Goal: Transaction & Acquisition: Purchase product/service

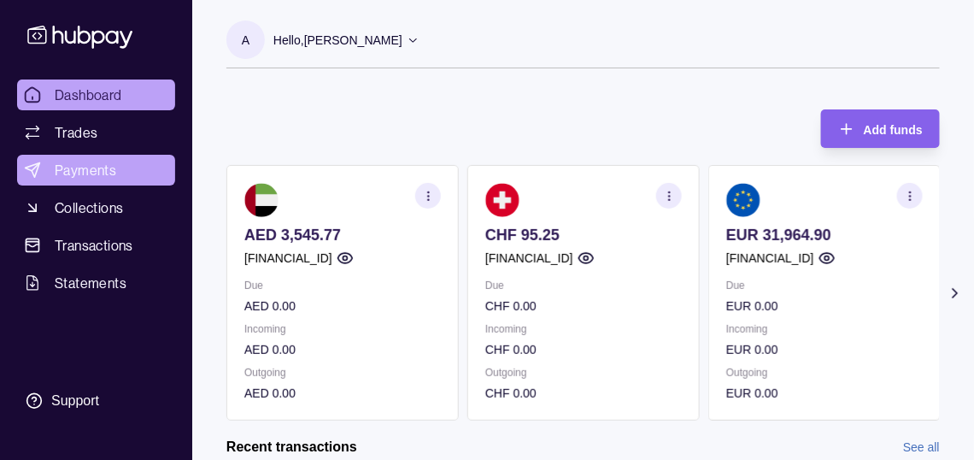
click at [91, 180] on span "Payments" at bounding box center [86, 170] width 62 height 21
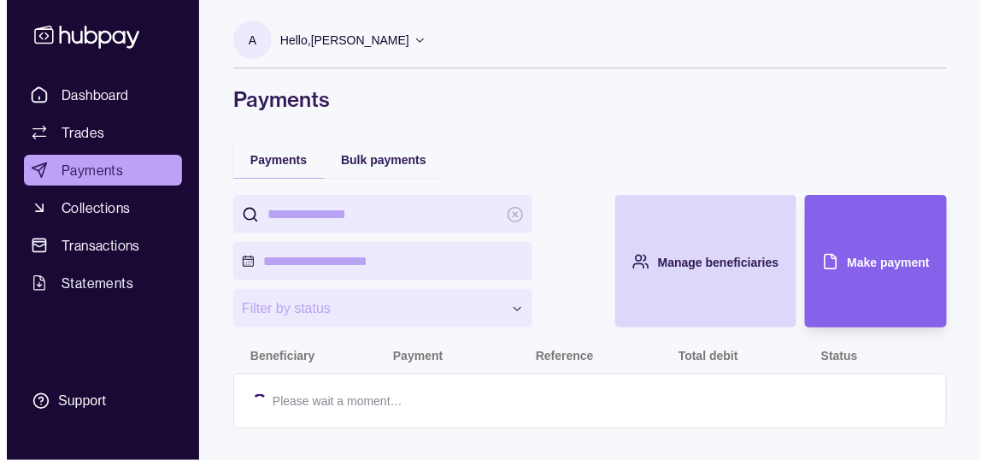
scroll to position [18, 0]
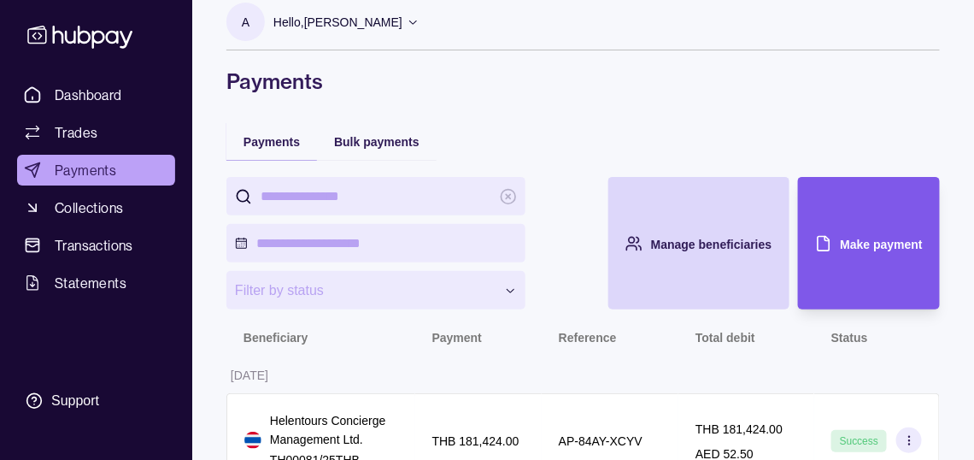
click at [855, 254] on div "Make payment" at bounding box center [882, 243] width 82 height 21
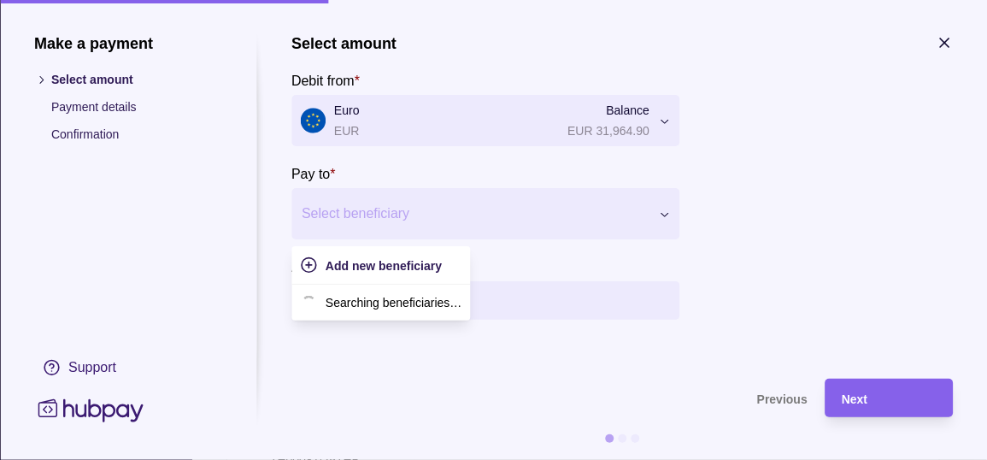
click at [411, 219] on div at bounding box center [475, 214] width 346 height 24
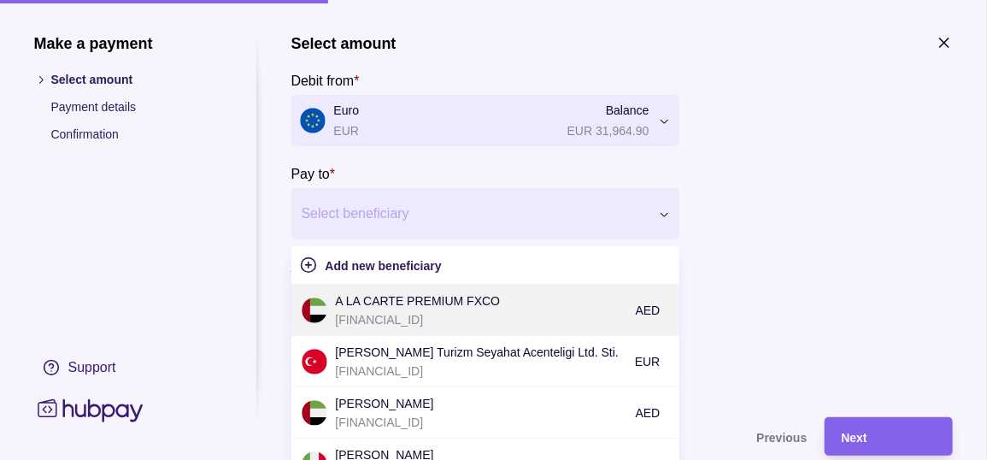
scroll to position [85, 0]
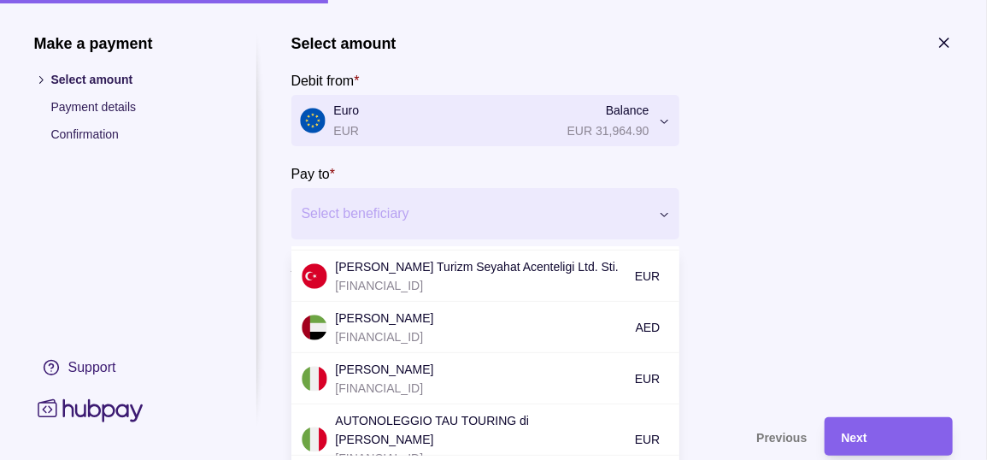
click at [427, 276] on p "[PERSON_NAME] Turizm Seyahat Acenteligi Ltd. Sti." at bounding box center [481, 266] width 291 height 19
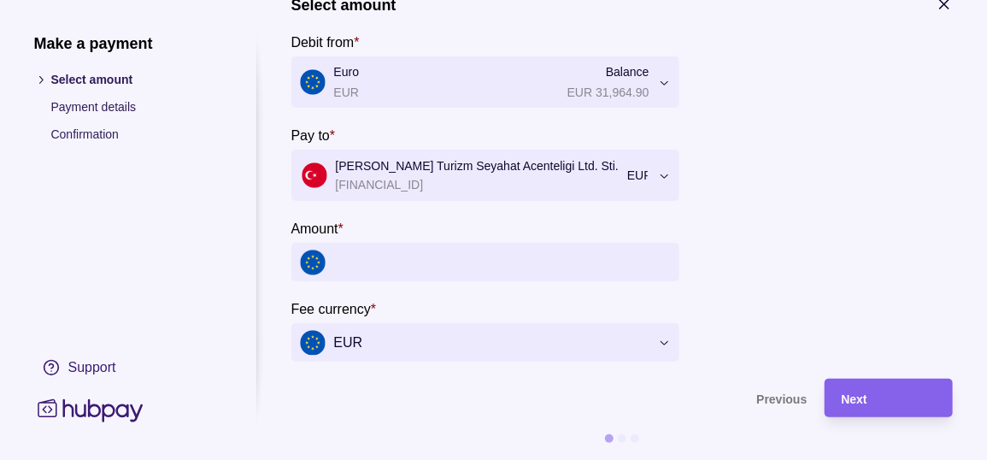
scroll to position [71, 0]
click at [535, 253] on input "Amount *" at bounding box center [502, 262] width 337 height 38
click at [427, 245] on input "Amount *" at bounding box center [502, 262] width 337 height 38
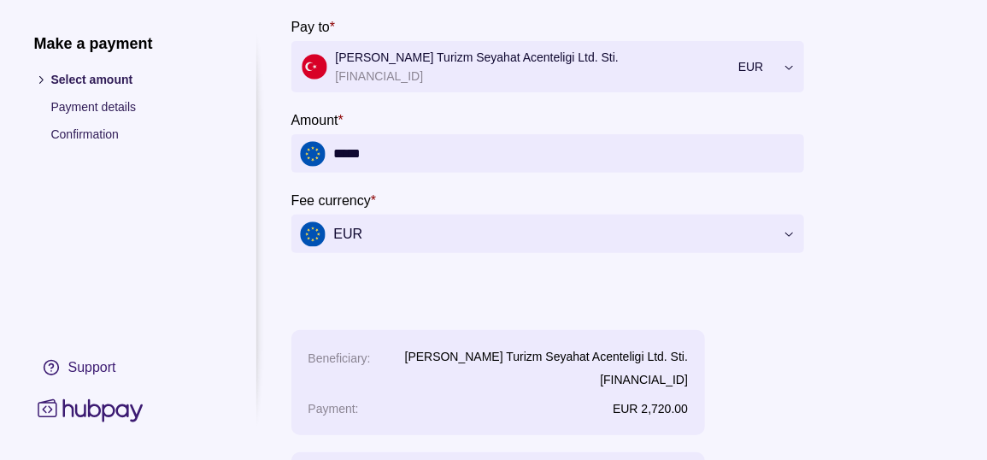
scroll to position [403, 0]
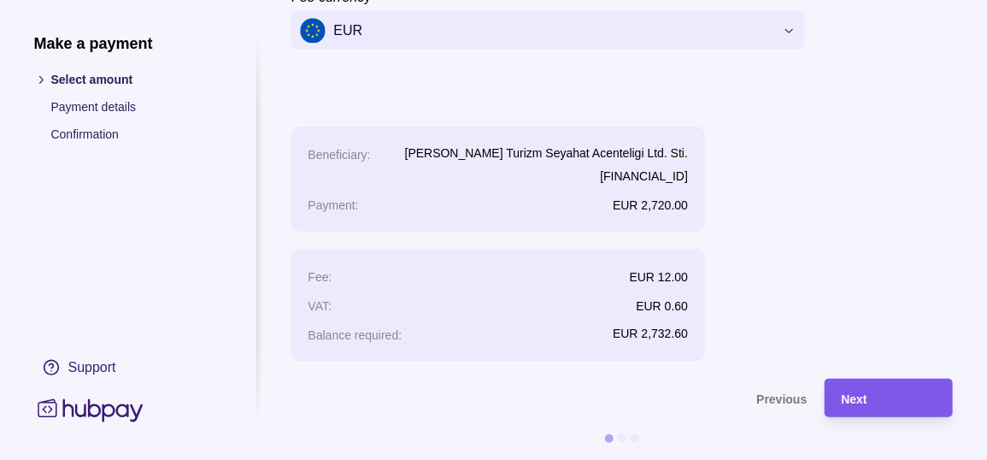
type input "*****"
click at [896, 392] on div "Next" at bounding box center [889, 398] width 94 height 21
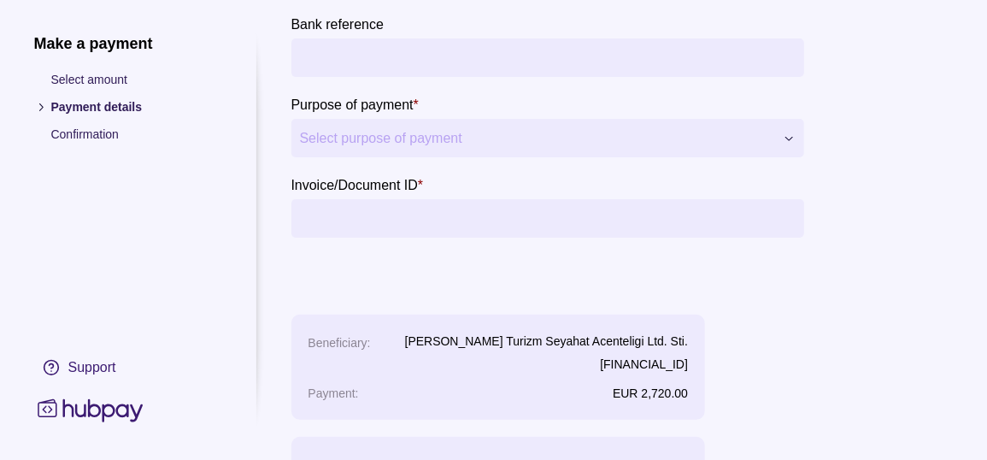
scroll to position [0, 0]
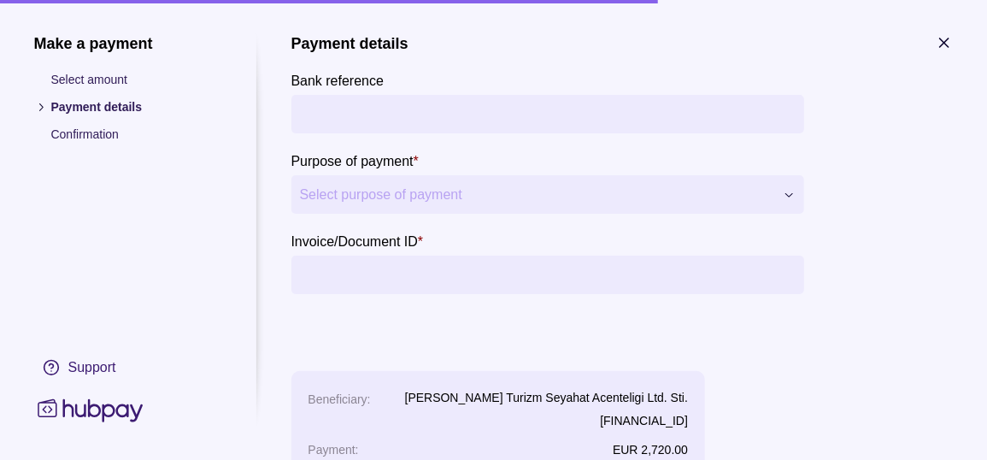
click at [497, 120] on input "Bank reference" at bounding box center [548, 114] width 496 height 38
type input "******"
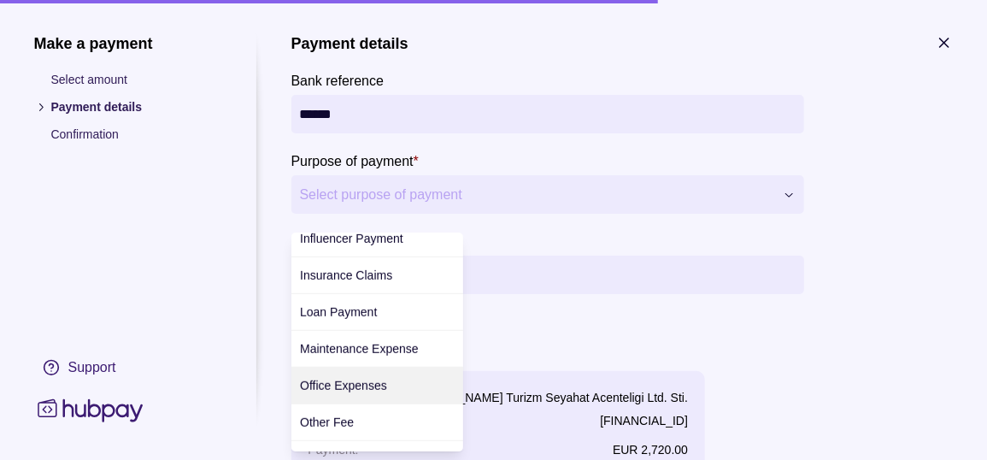
scroll to position [209, 0]
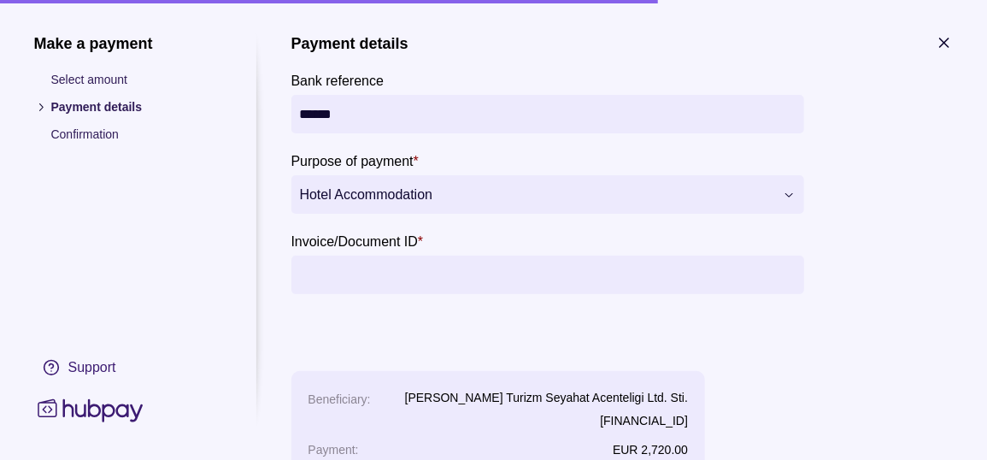
click at [411, 285] on input "Invoice/Document ID *" at bounding box center [548, 275] width 496 height 38
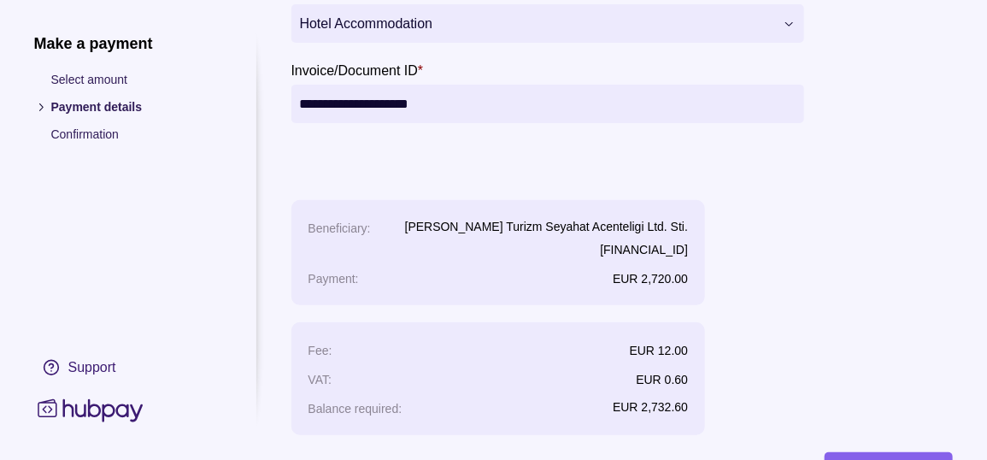
scroll to position [292, 0]
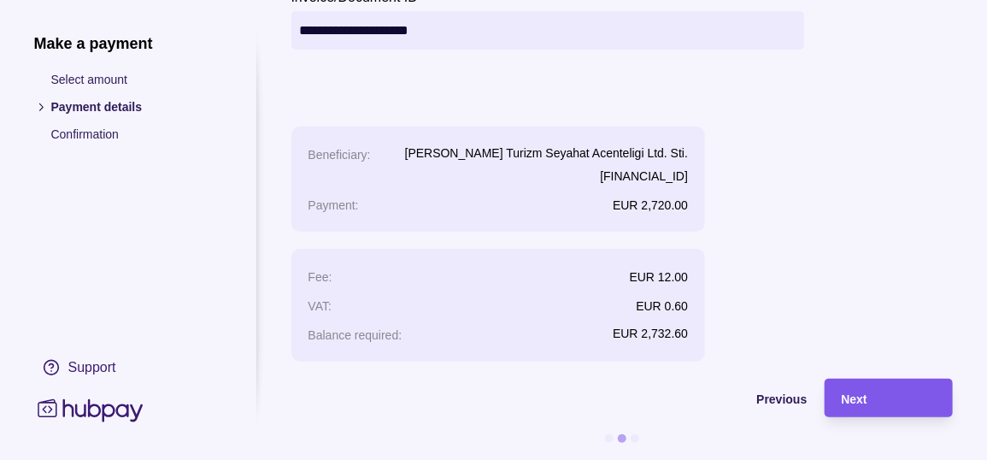
type input "**********"
click at [875, 379] on div "Next" at bounding box center [876, 398] width 120 height 38
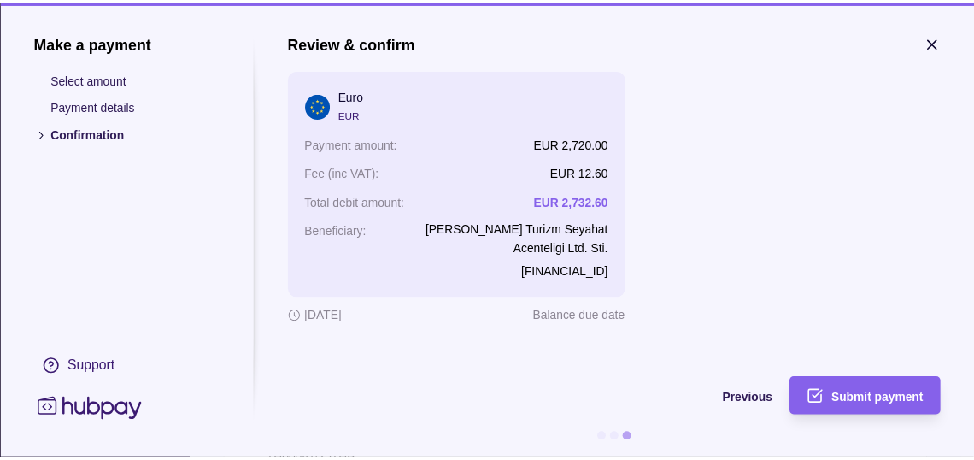
scroll to position [0, 0]
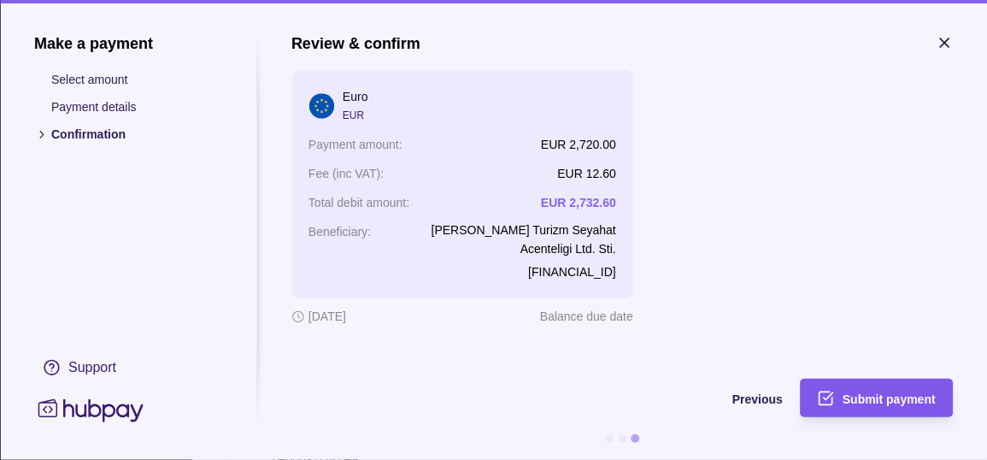
click at [870, 396] on span "Submit payment" at bounding box center [889, 399] width 93 height 14
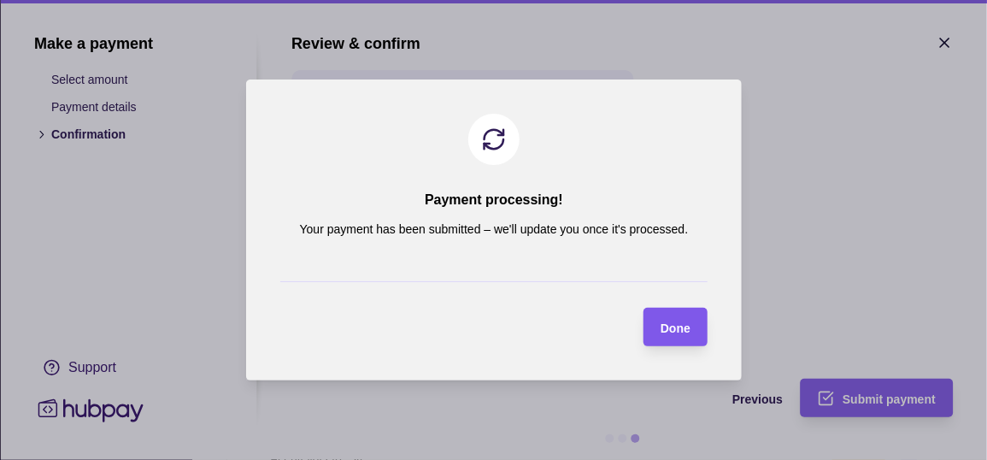
click at [690, 332] on span "Done" at bounding box center [676, 328] width 30 height 14
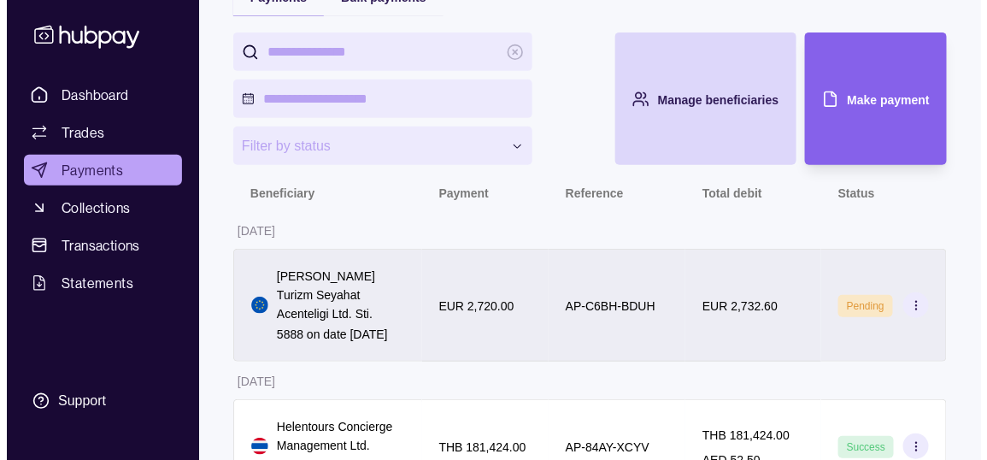
scroll to position [189, 0]
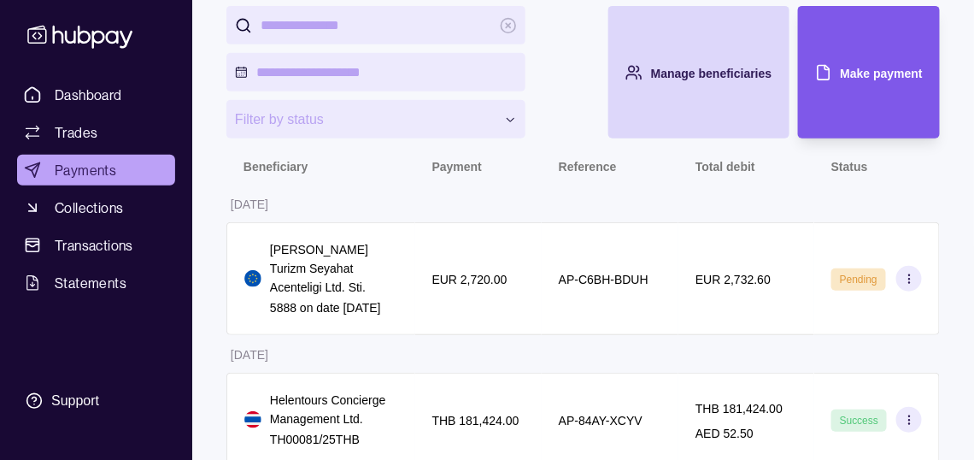
click at [878, 83] on div "Make payment" at bounding box center [882, 72] width 82 height 21
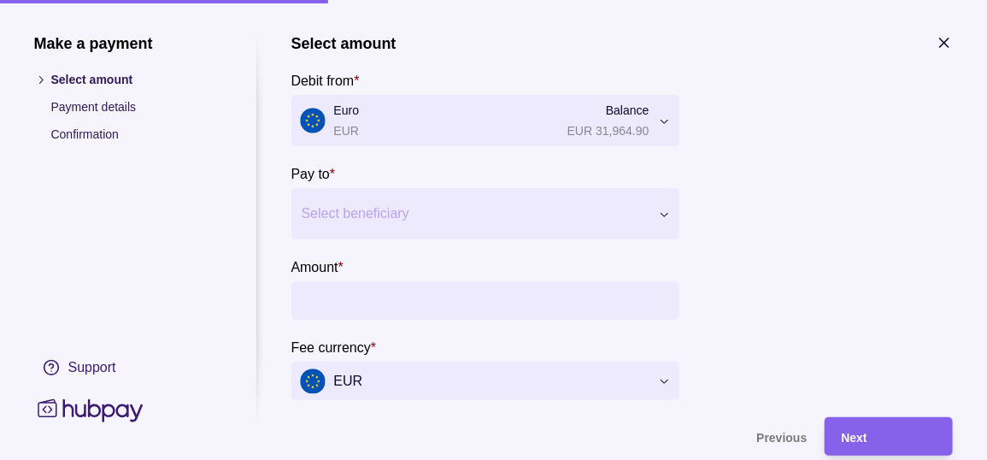
click at [394, 222] on div at bounding box center [475, 214] width 346 height 24
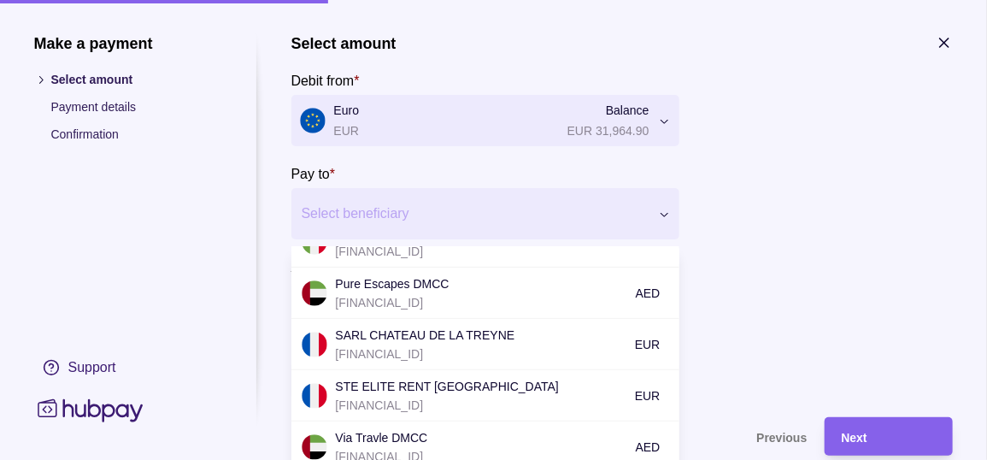
scroll to position [598, 0]
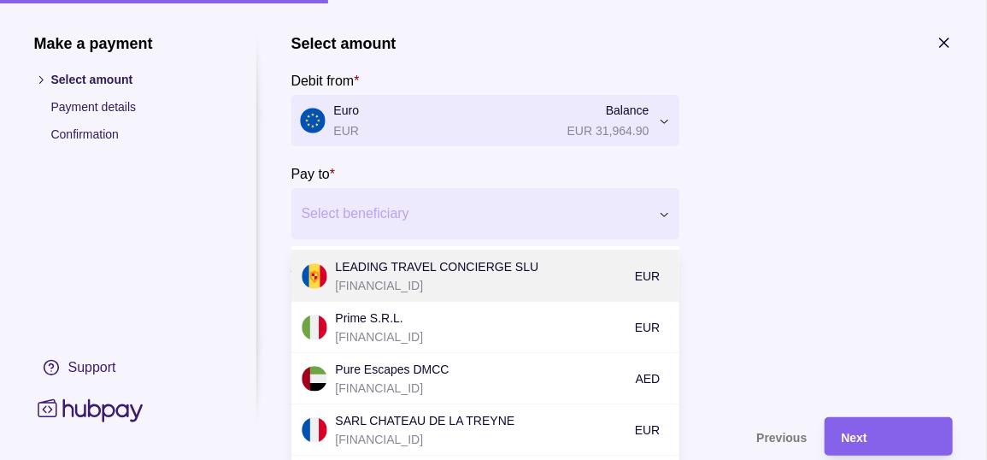
click at [487, 293] on p "[FINANCIAL_ID]" at bounding box center [481, 285] width 291 height 19
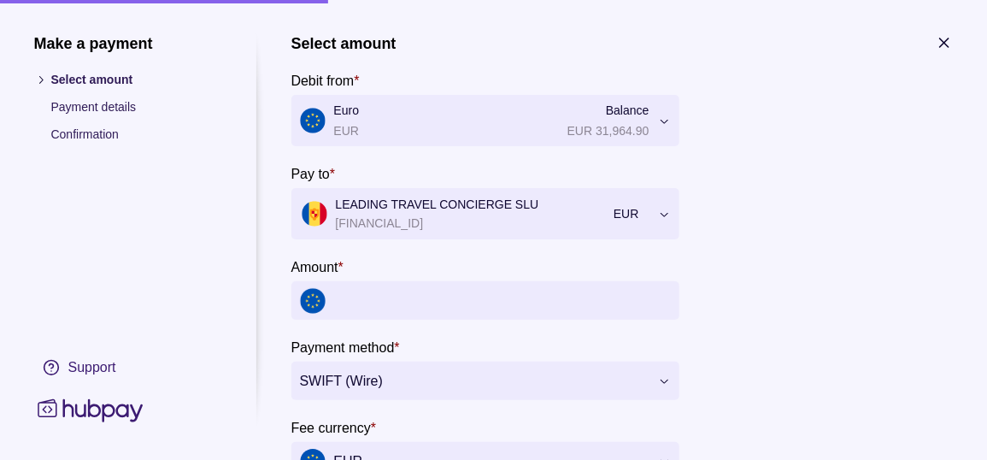
click at [341, 313] on input "Amount *" at bounding box center [502, 300] width 337 height 38
click at [507, 320] on input "Amount *" at bounding box center [502, 300] width 337 height 38
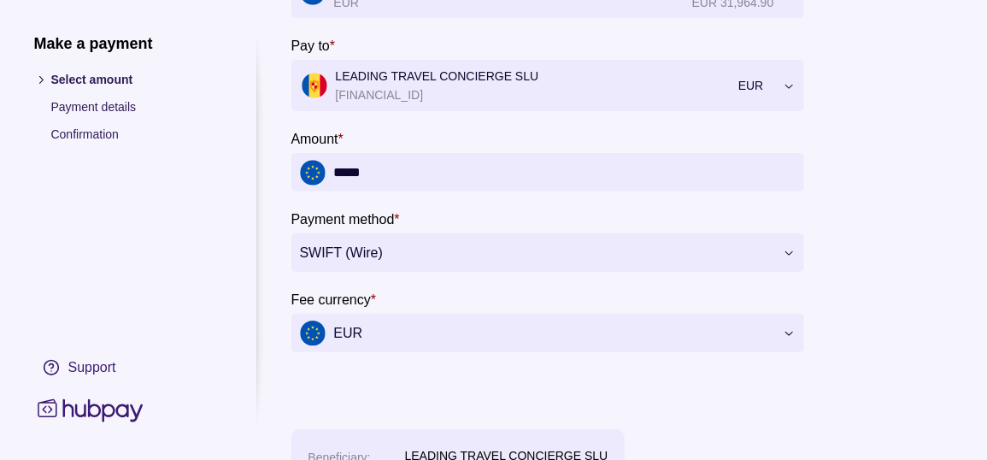
scroll to position [171, 0]
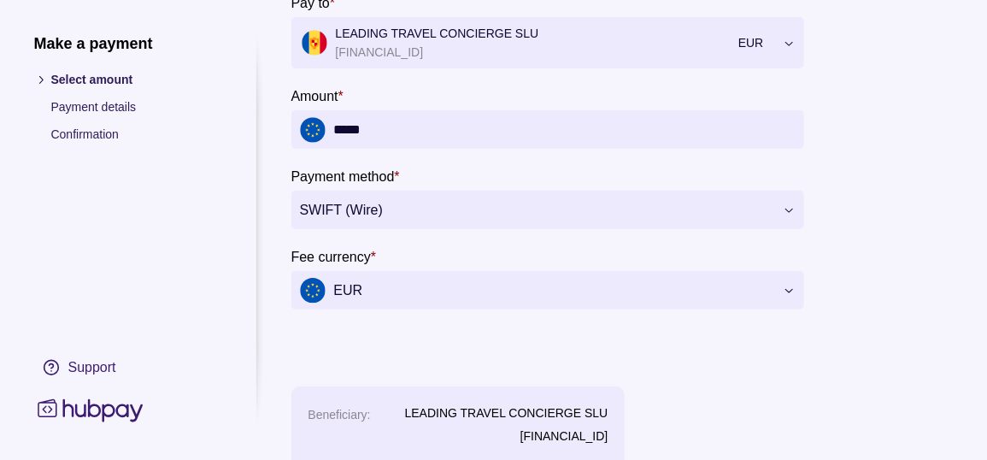
type input "*****"
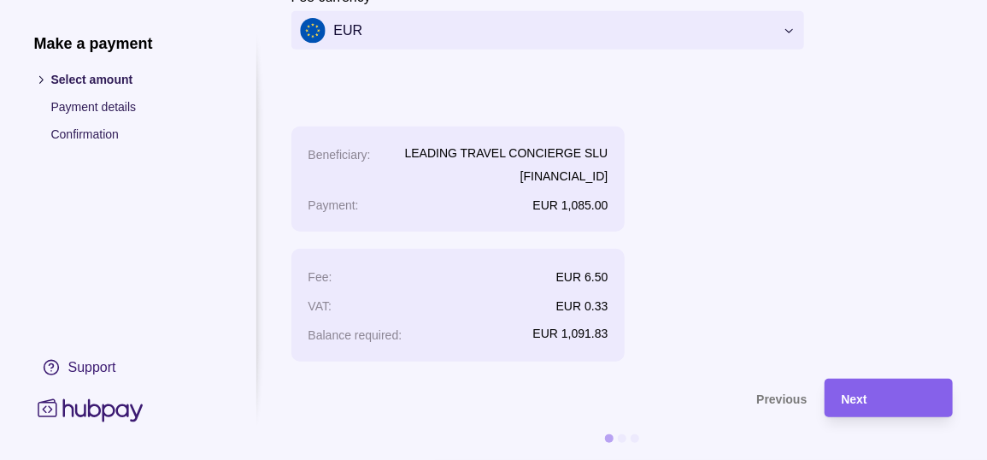
scroll to position [489, 0]
click at [870, 388] on div "Next" at bounding box center [889, 398] width 94 height 21
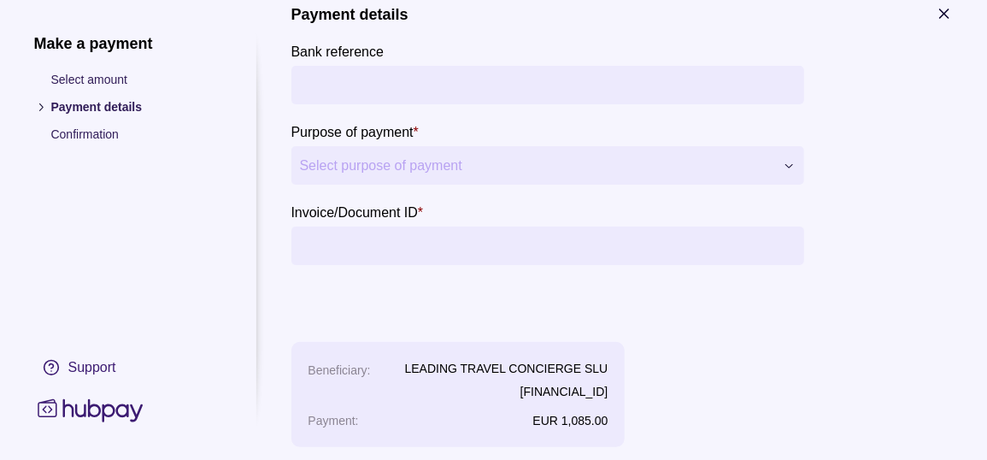
scroll to position [0, 0]
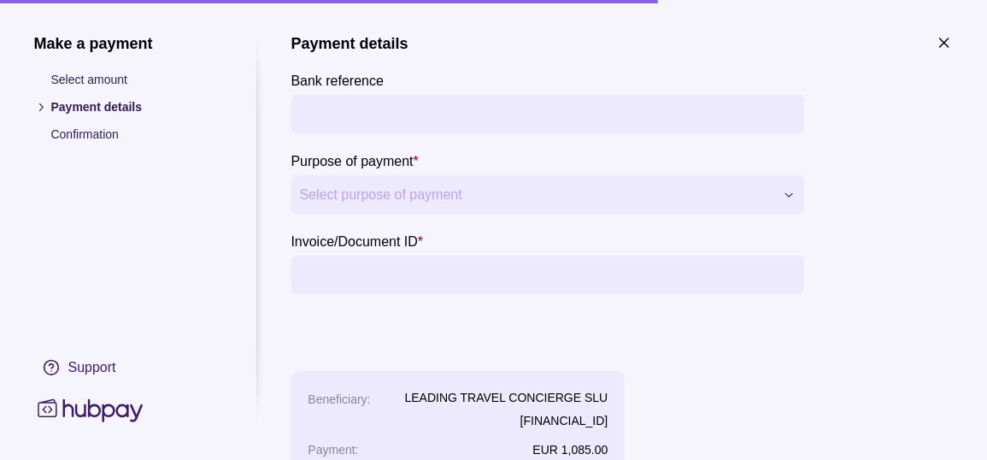
click at [321, 121] on input "Bank reference" at bounding box center [548, 114] width 496 height 38
type input "******"
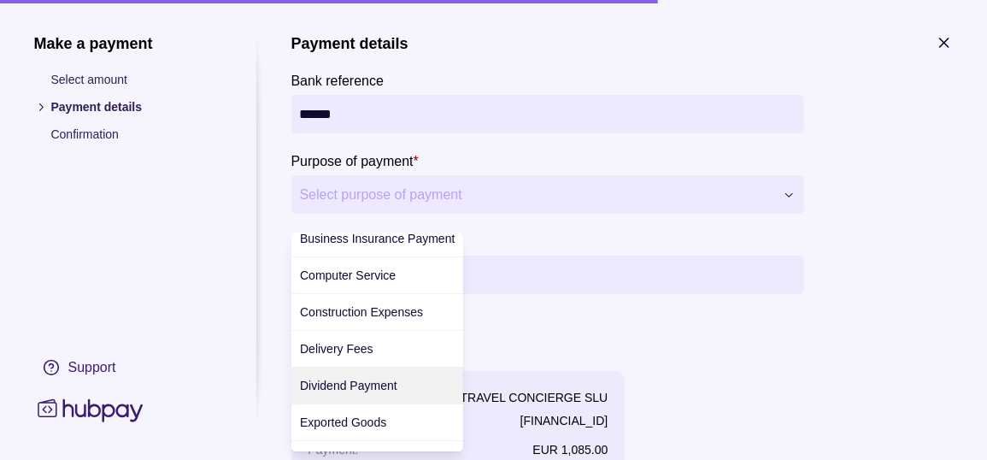
scroll to position [171, 0]
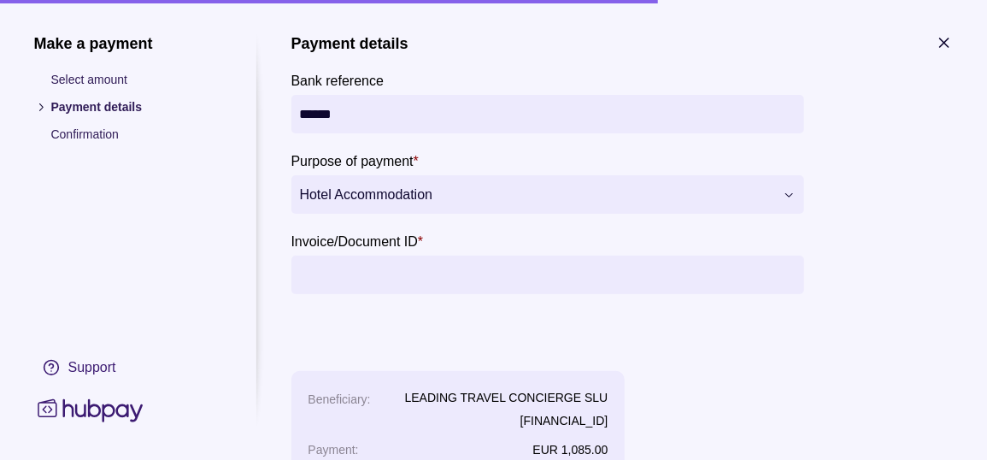
click at [356, 294] on input "Invoice/Document ID *" at bounding box center [548, 275] width 496 height 38
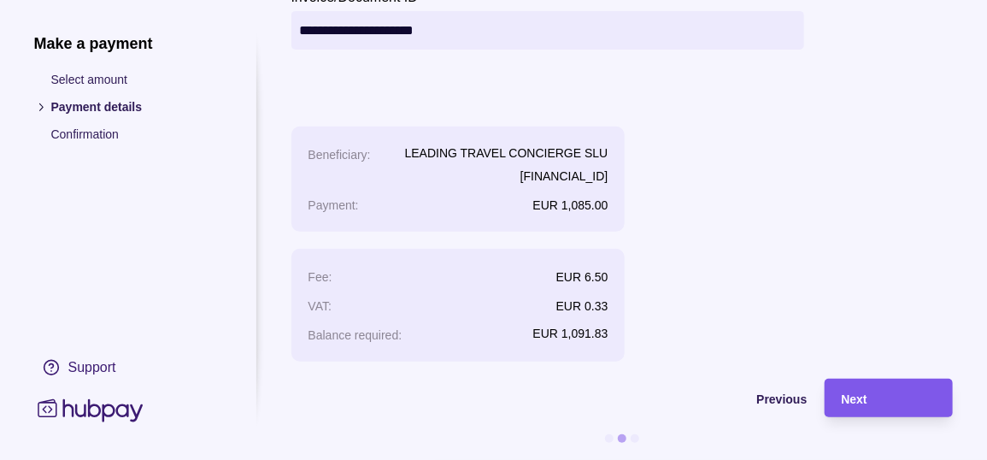
scroll to position [292, 0]
type input "**********"
click at [894, 388] on div "Next" at bounding box center [889, 398] width 94 height 21
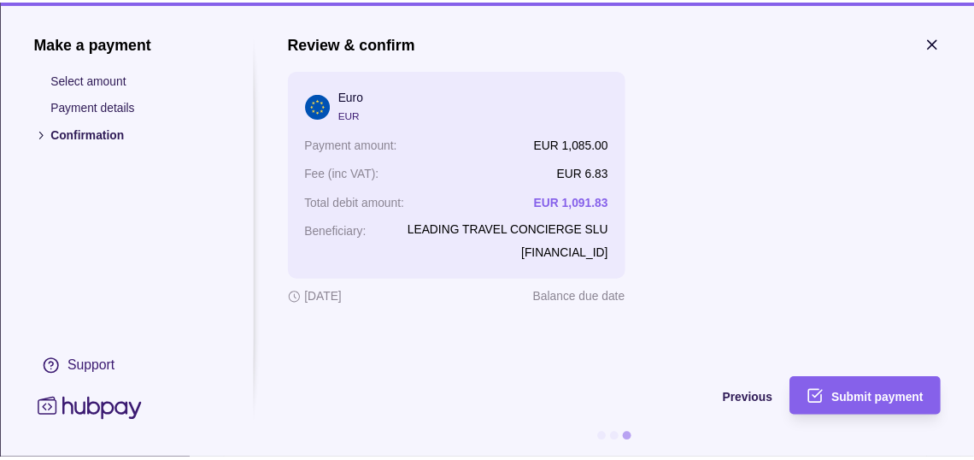
scroll to position [0, 0]
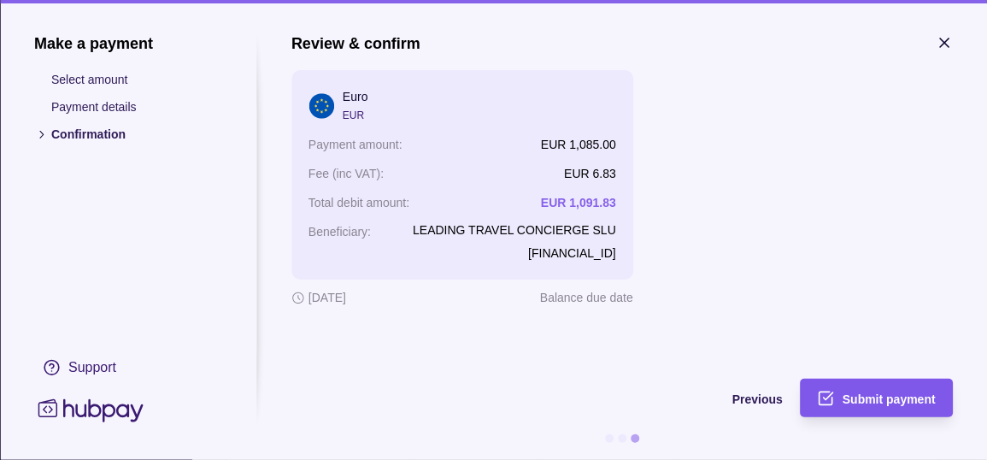
click at [896, 393] on span "Submit payment" at bounding box center [889, 399] width 93 height 14
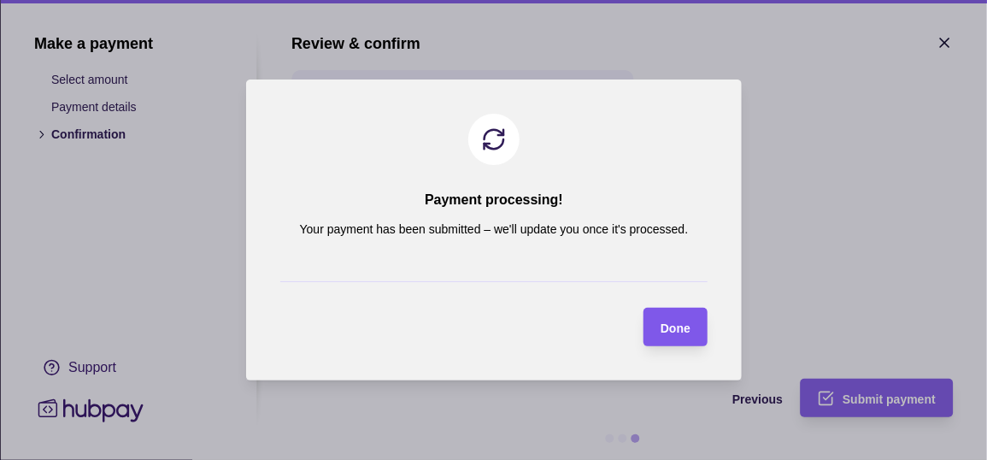
click at [675, 326] on span "Done" at bounding box center [676, 328] width 30 height 14
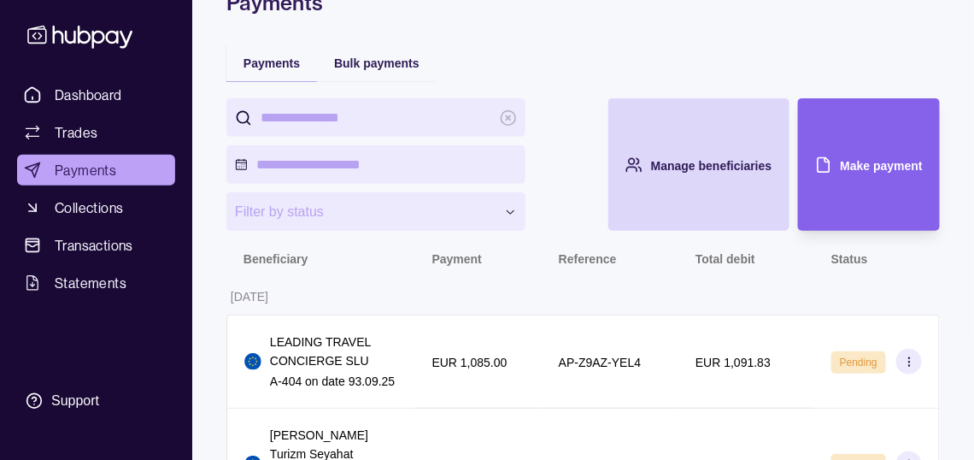
scroll to position [18, 0]
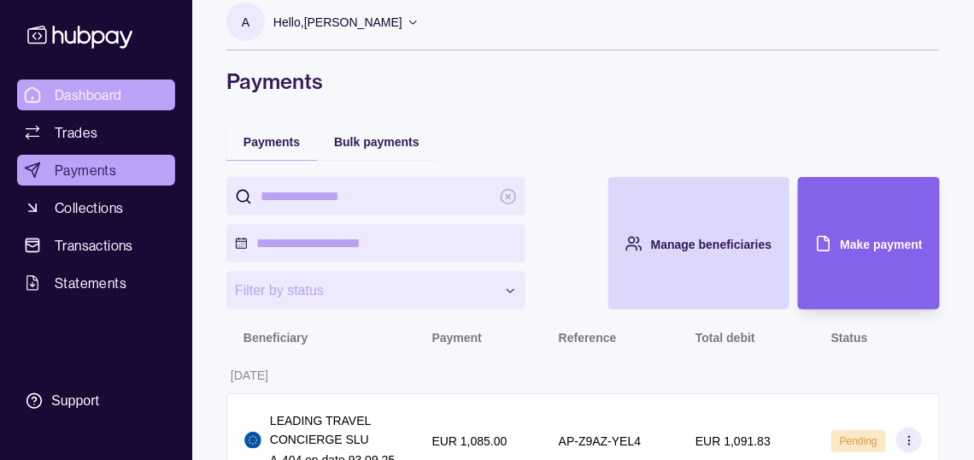
click at [101, 103] on span "Dashboard" at bounding box center [89, 95] width 68 height 21
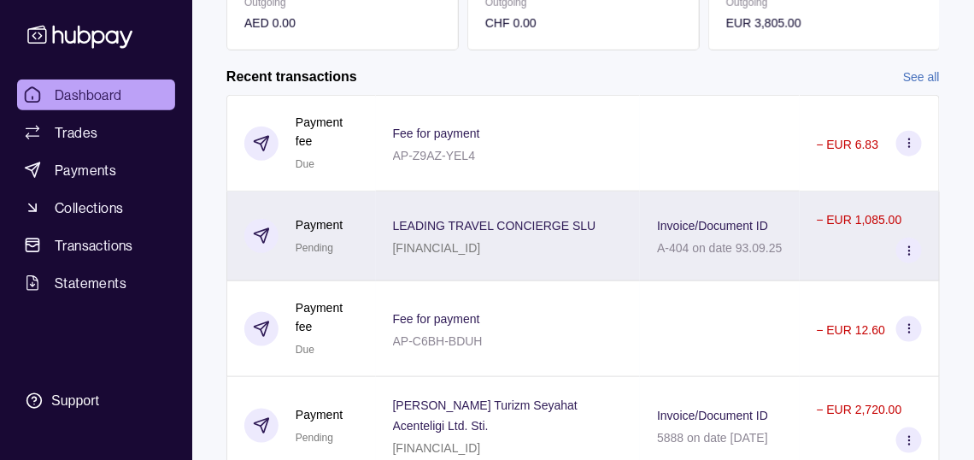
scroll to position [579, 0]
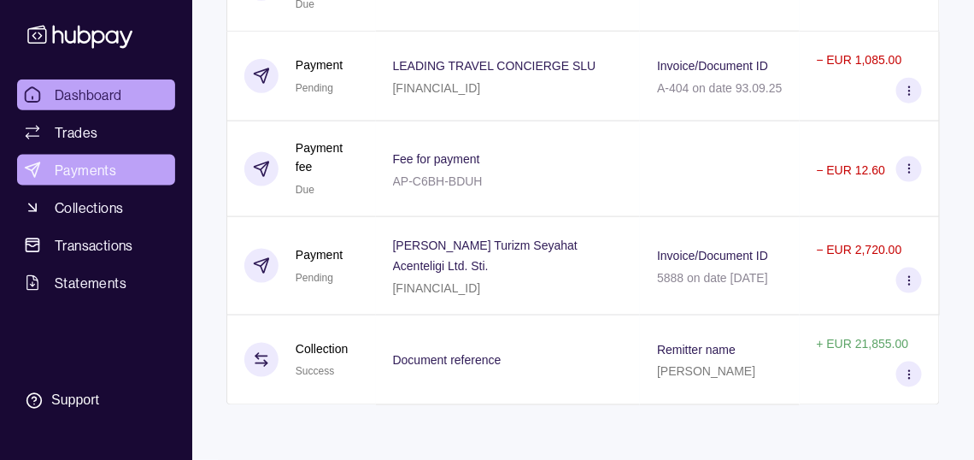
click at [90, 180] on span "Payments" at bounding box center [86, 170] width 62 height 21
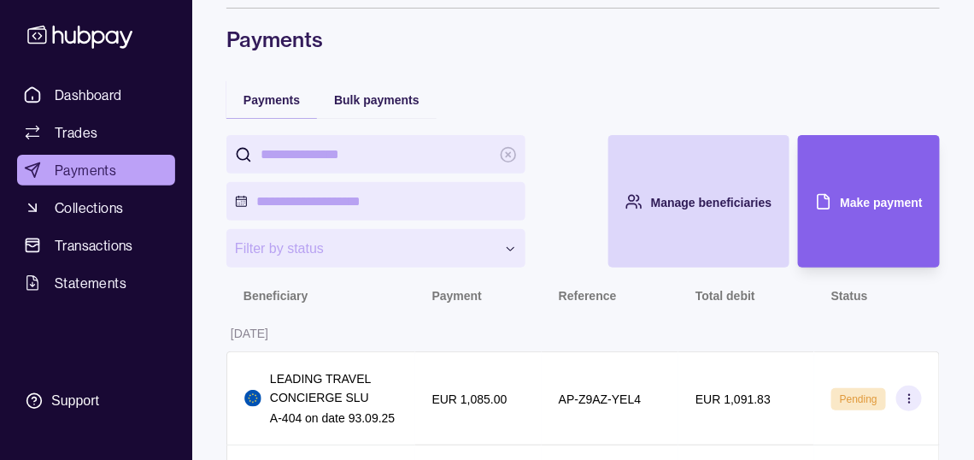
scroll to position [85, 0]
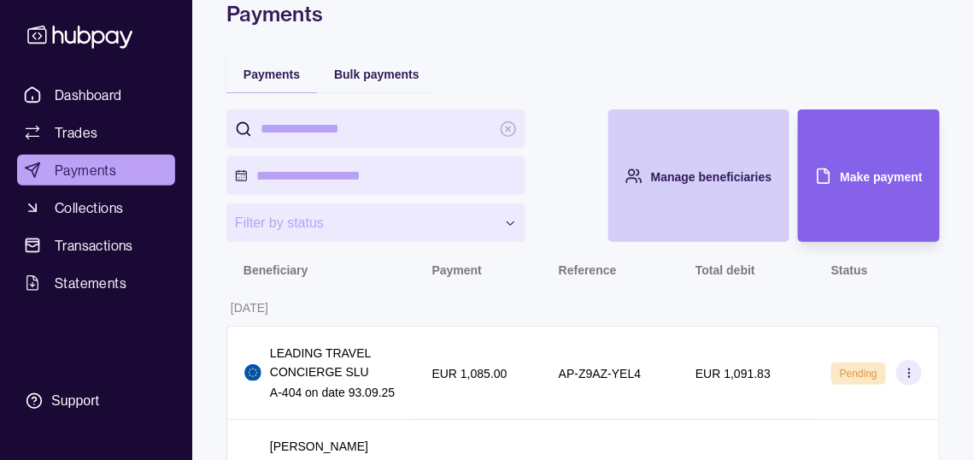
click at [680, 216] on div "Manage beneficiaries" at bounding box center [686, 175] width 173 height 132
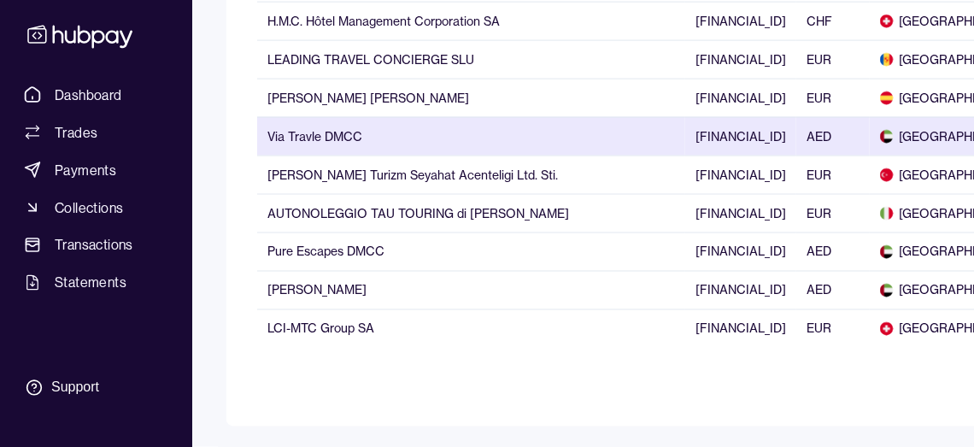
scroll to position [926, 0]
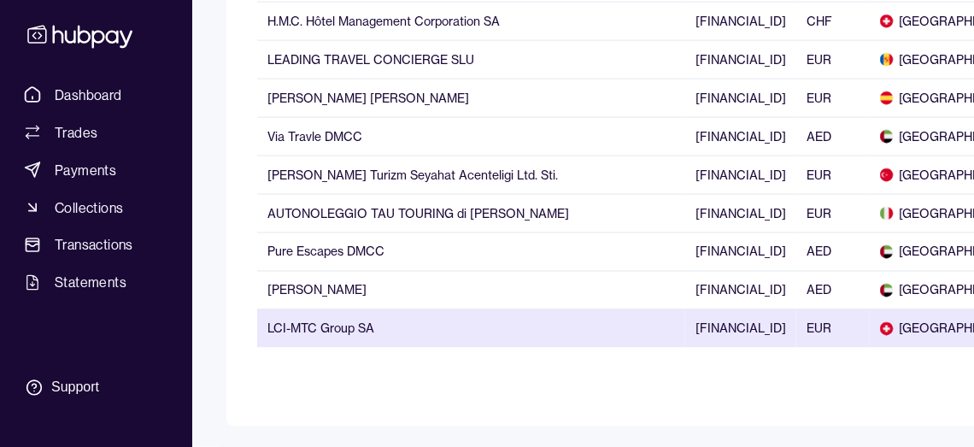
click at [501, 309] on td "LCI-MTC Group SA" at bounding box center [471, 328] width 428 height 38
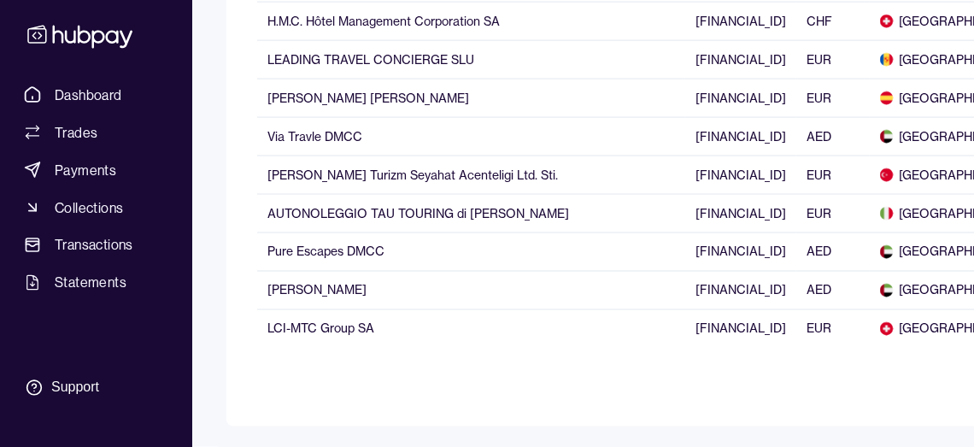
scroll to position [0, 0]
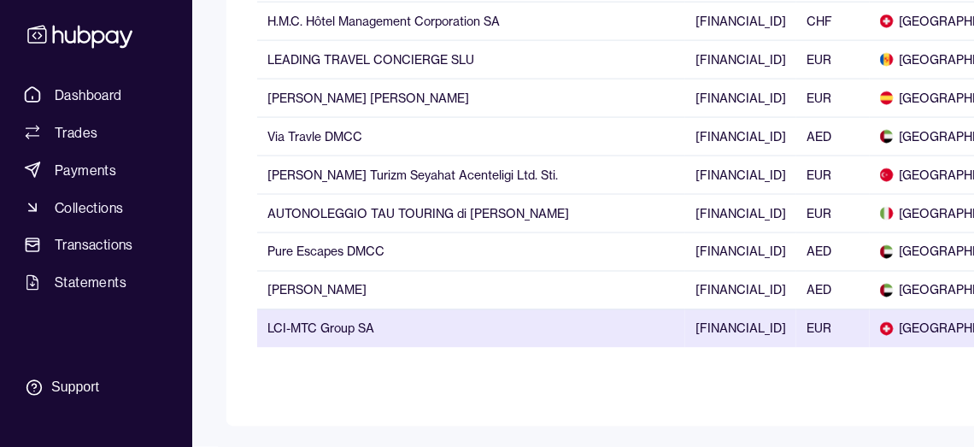
click at [554, 309] on td "LCI-MTC Group SA" at bounding box center [471, 328] width 428 height 38
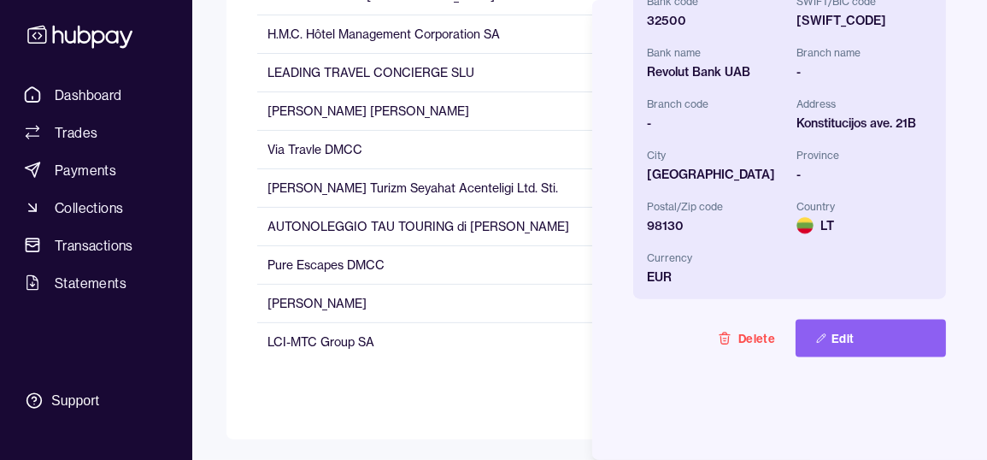
scroll to position [1018, 0]
click at [796, 320] on button "Edit" at bounding box center [871, 339] width 150 height 38
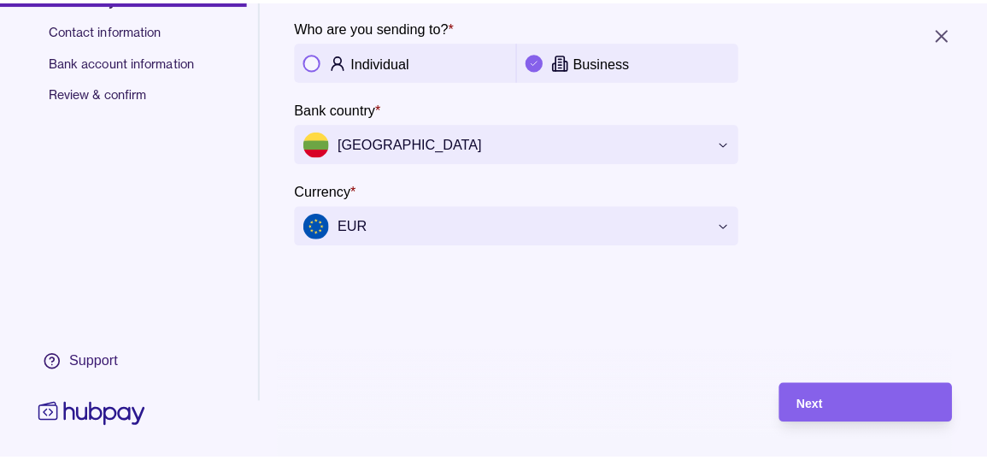
scroll to position [81, 0]
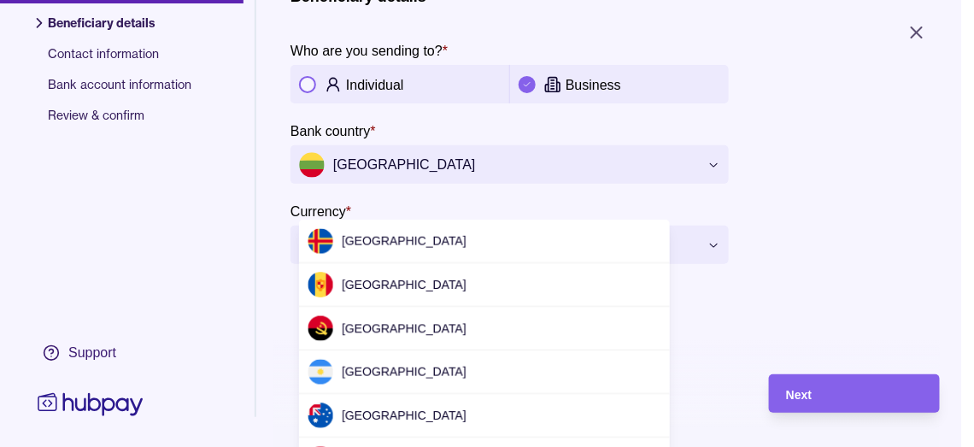
click at [461, 191] on html "**********" at bounding box center [487, 223] width 974 height 447
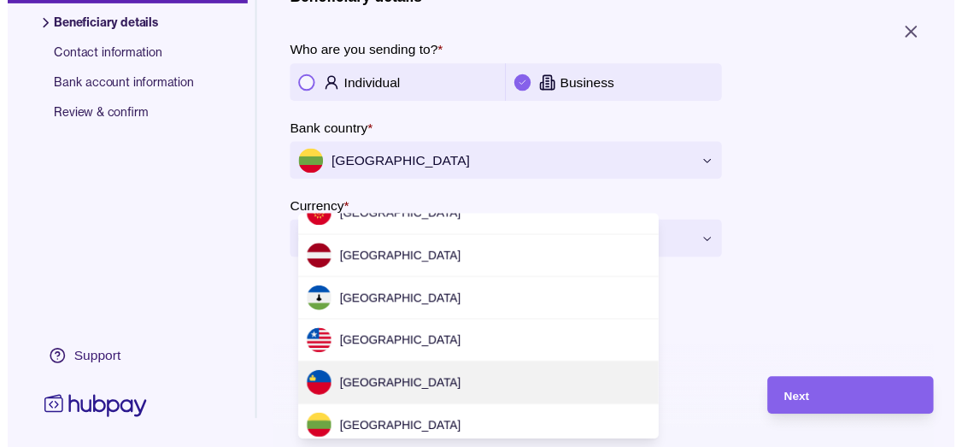
scroll to position [2810, 0]
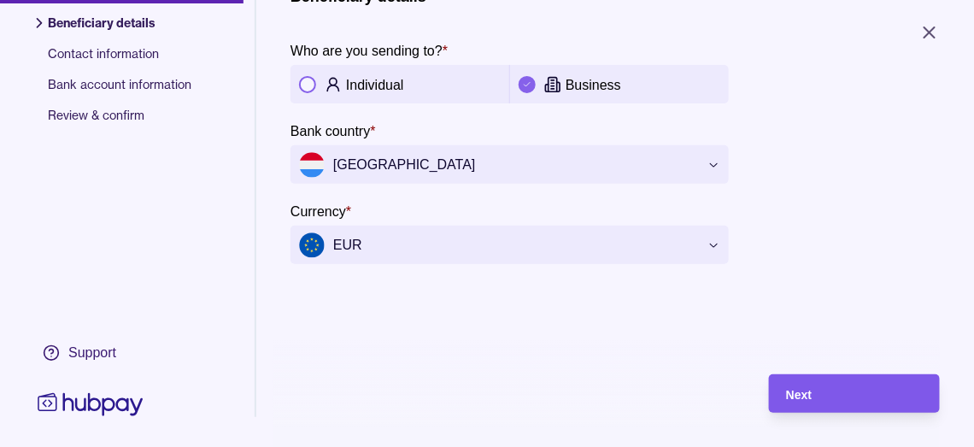
click at [876, 404] on div "Next" at bounding box center [854, 394] width 137 height 21
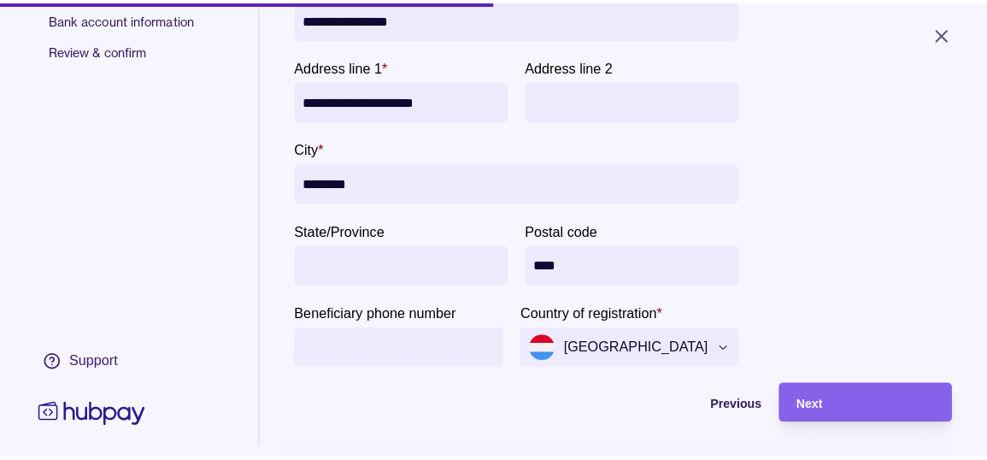
scroll to position [252, 0]
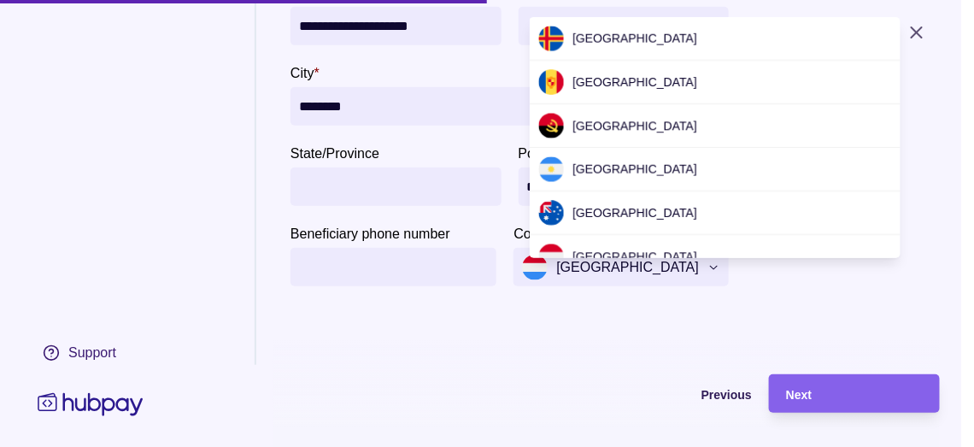
click at [730, 274] on html "**********" at bounding box center [487, 223] width 974 height 447
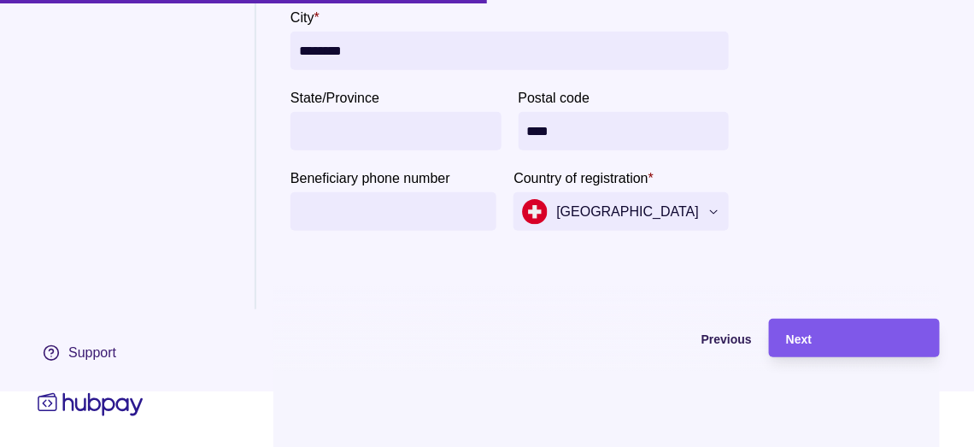
scroll to position [81, 0]
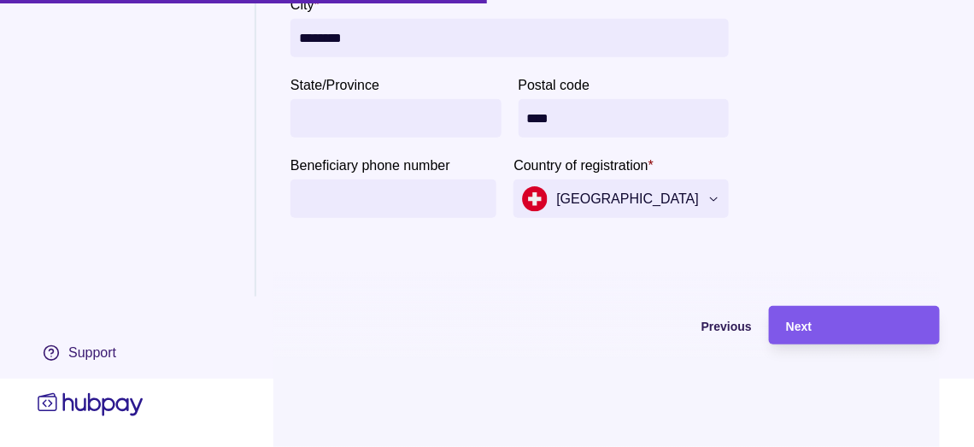
click at [823, 336] on div "Next" at bounding box center [854, 325] width 137 height 21
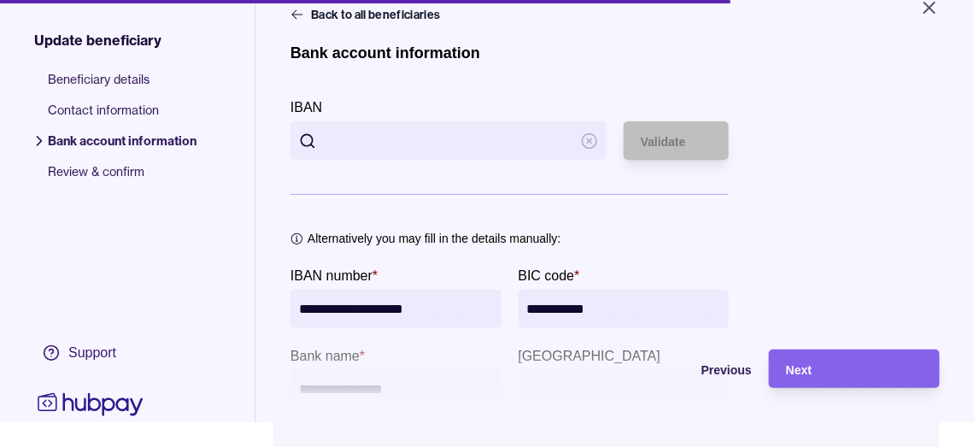
scroll to position [0, 0]
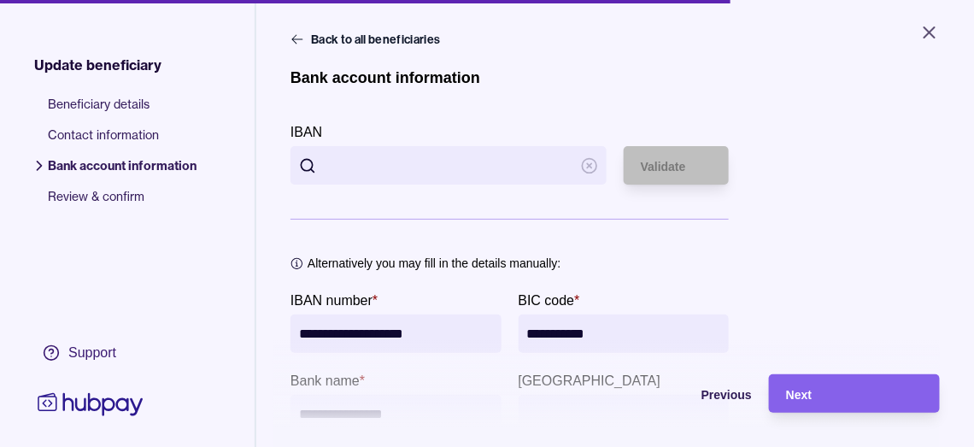
click at [385, 185] on input "IBAN" at bounding box center [449, 165] width 248 height 38
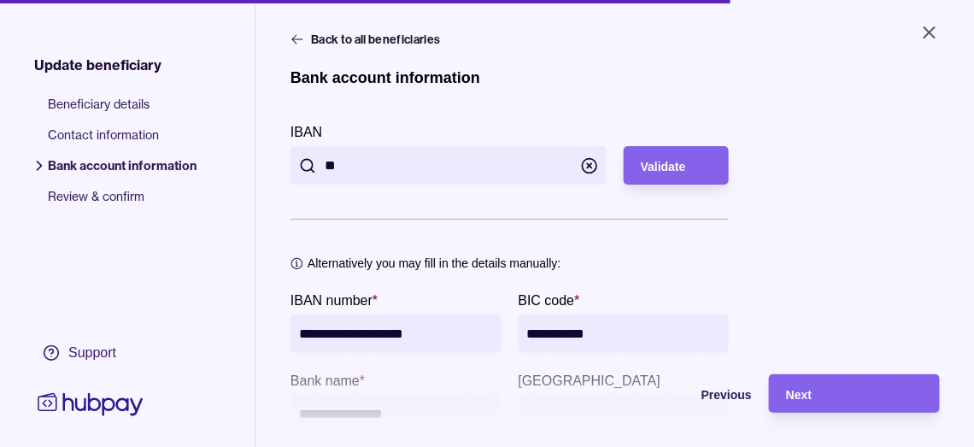
type input "*"
type input "**********"
click at [678, 273] on section "Alternatively you may fill in the details manually:" at bounding box center [510, 263] width 438 height 19
click at [683, 176] on div "Validate" at bounding box center [676, 166] width 71 height 21
type input "**********"
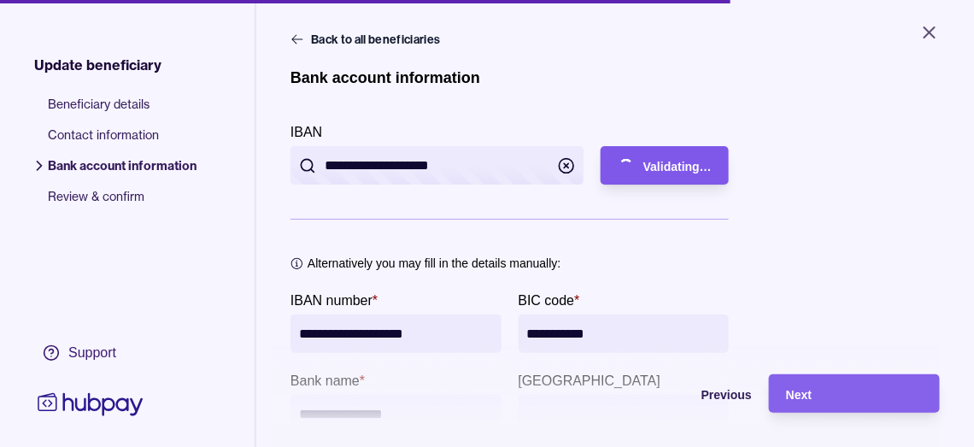
type input "**********"
type input "****"
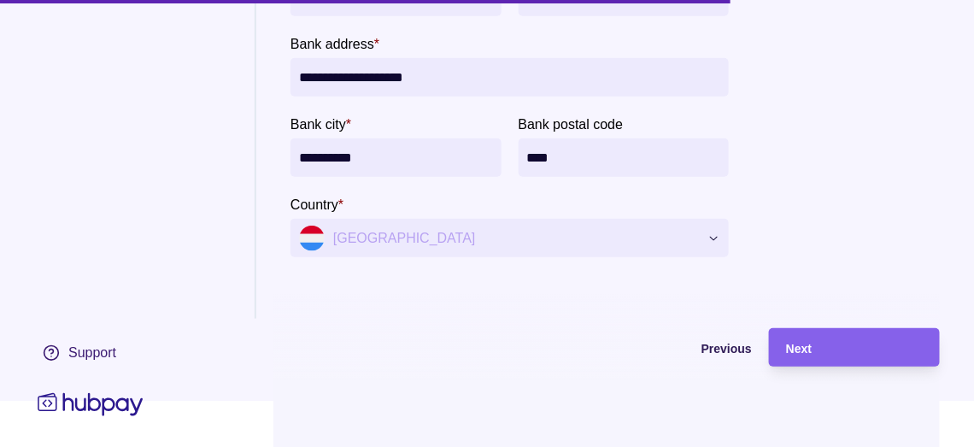
scroll to position [81, 0]
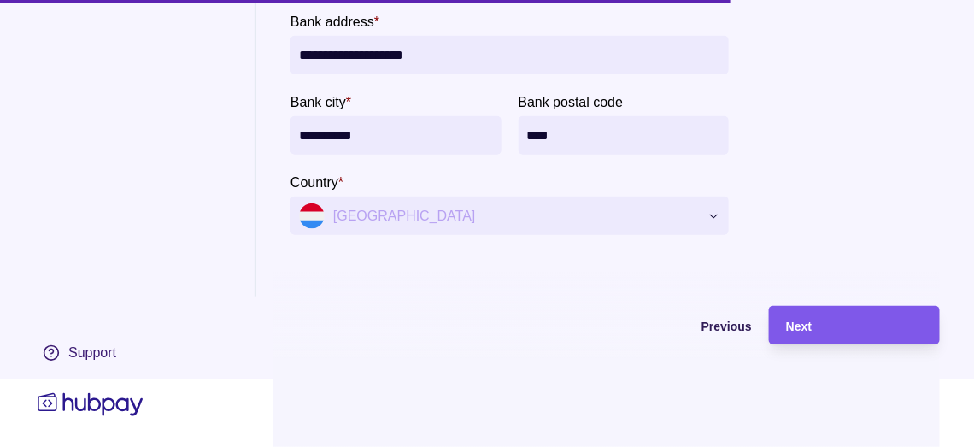
click at [851, 321] on div "Next" at bounding box center [854, 325] width 137 height 21
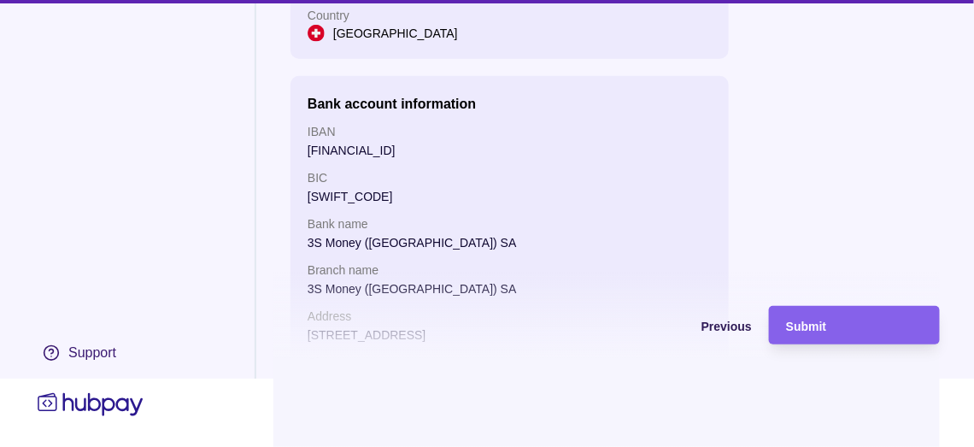
scroll to position [270, 0]
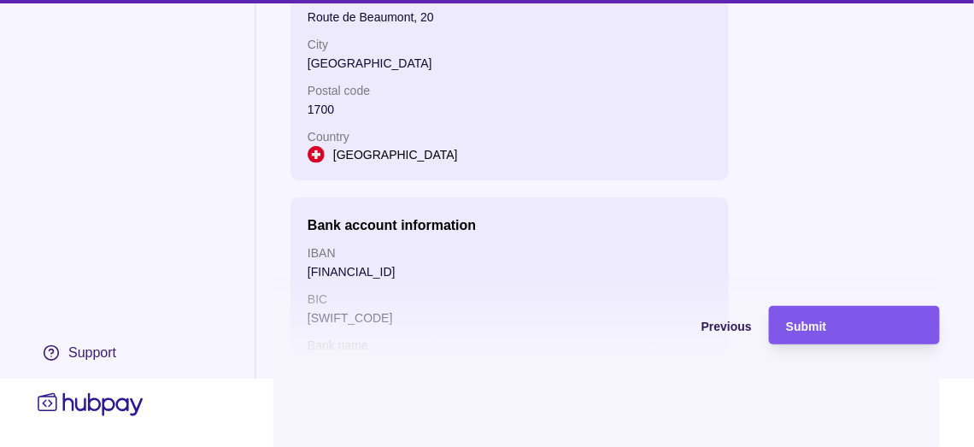
click at [827, 326] on span "Submit" at bounding box center [806, 327] width 40 height 14
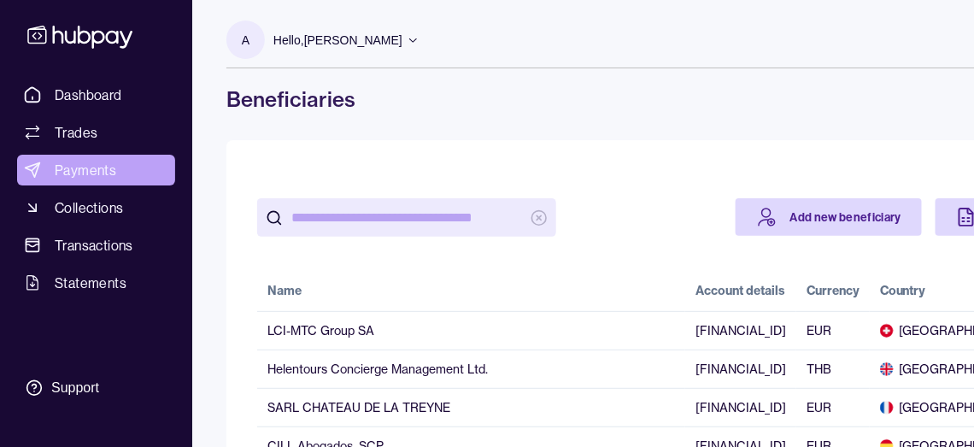
click at [91, 180] on span "Payments" at bounding box center [86, 170] width 62 height 21
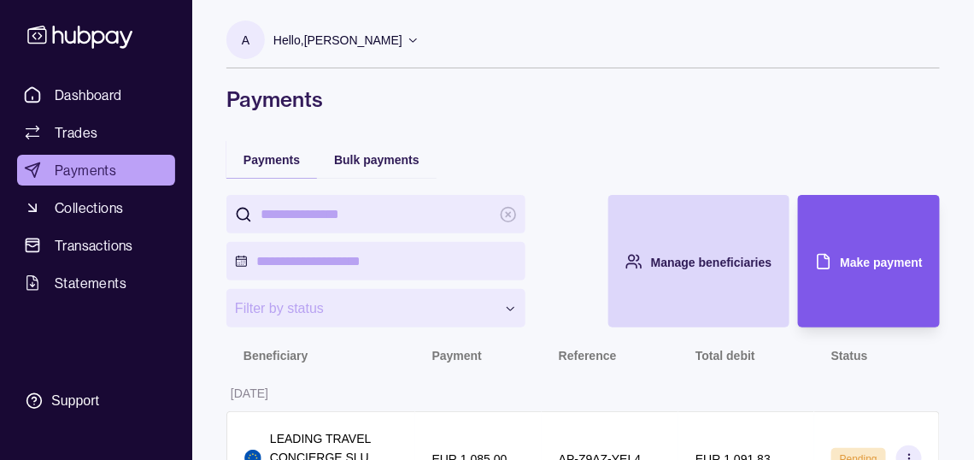
click at [890, 269] on span "Make payment" at bounding box center [882, 263] width 82 height 14
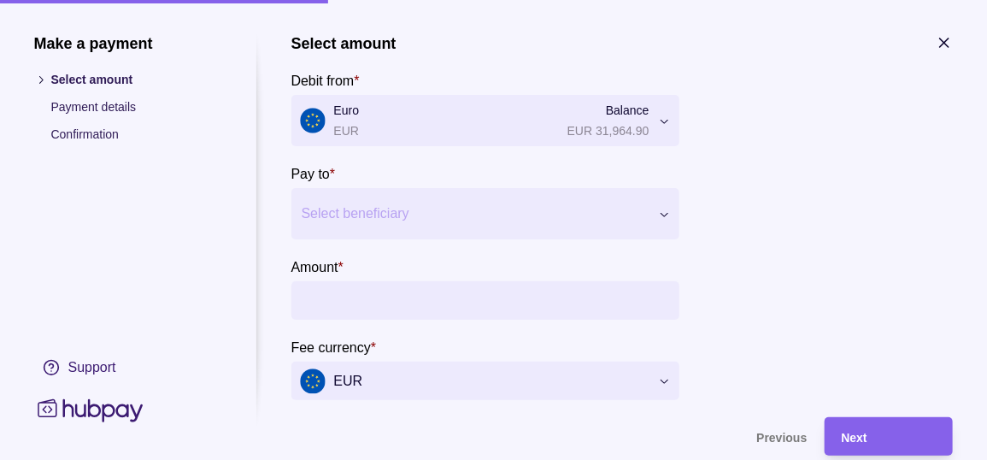
click at [370, 219] on div at bounding box center [475, 214] width 346 height 24
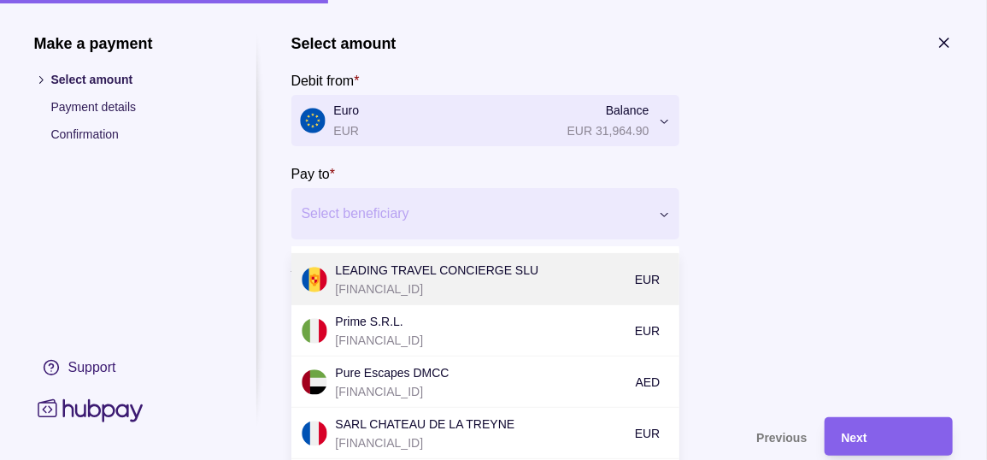
scroll to position [539, 0]
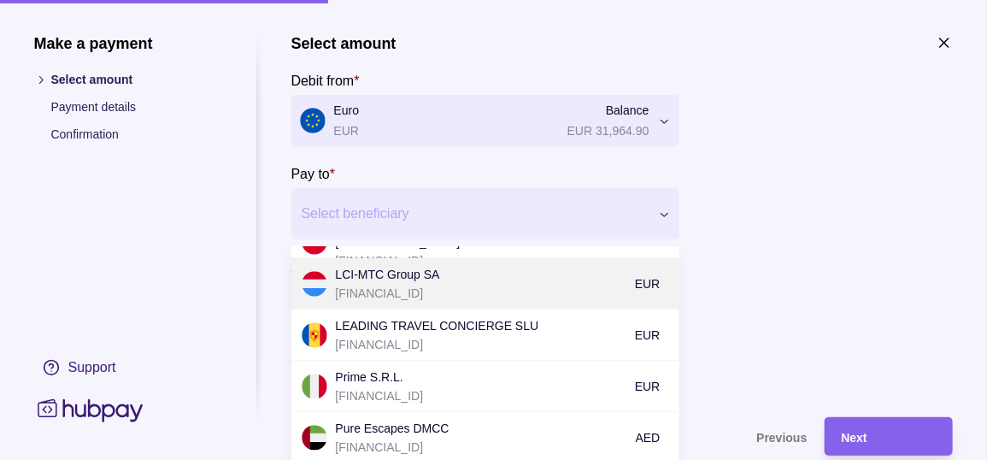
click at [415, 299] on p "[FINANCIAL_ID]" at bounding box center [481, 293] width 291 height 19
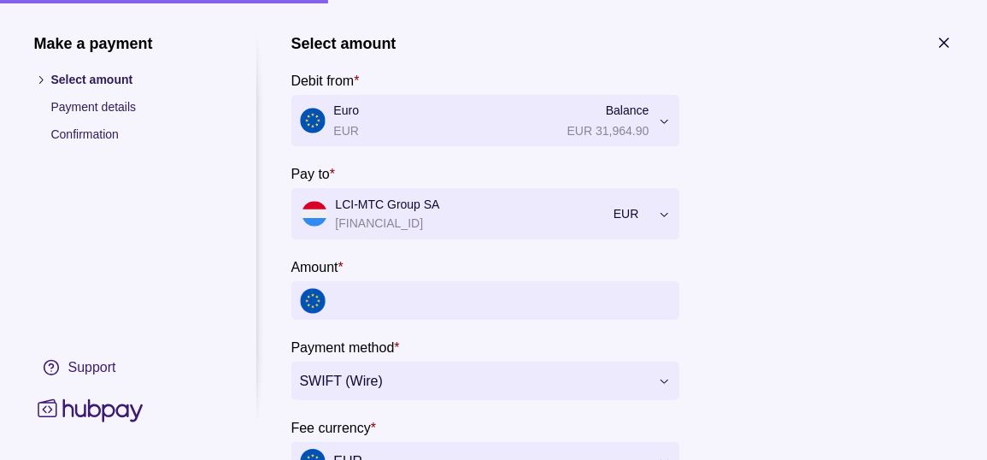
click at [474, 320] on input "Amount *" at bounding box center [502, 300] width 337 height 38
click at [516, 320] on input "Amount *" at bounding box center [502, 300] width 337 height 38
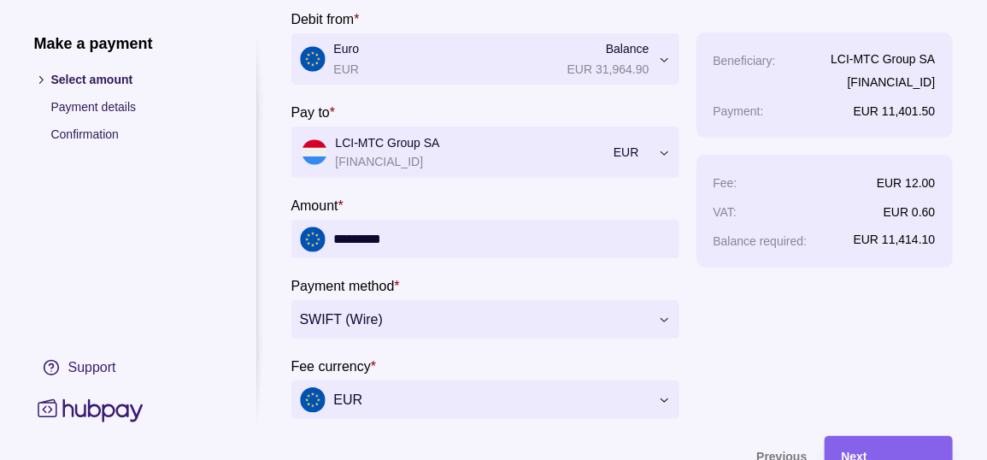
scroll to position [85, 0]
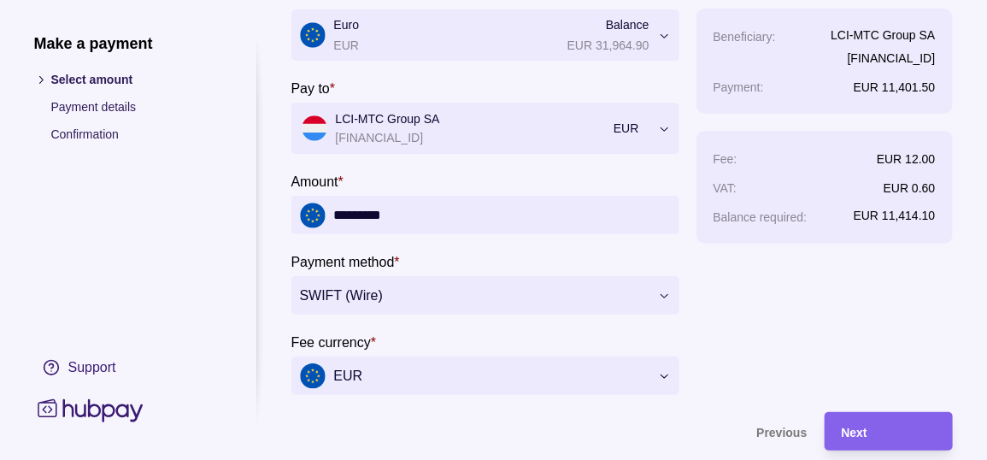
type input "*********"
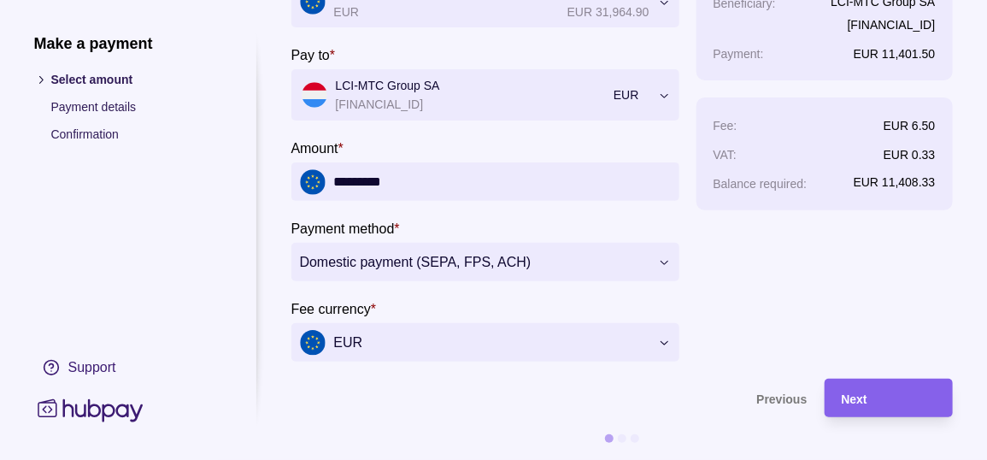
scroll to position [156, 0]
click at [891, 388] on div "Next" at bounding box center [889, 398] width 94 height 21
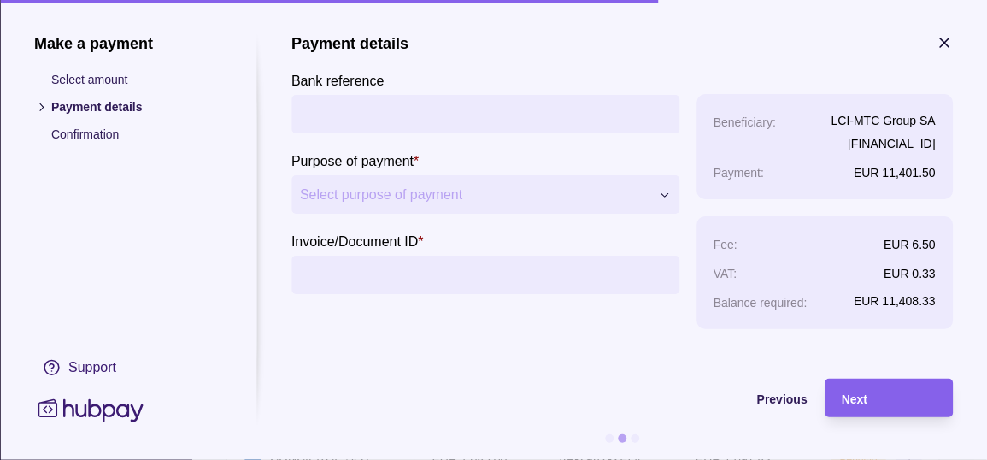
click at [385, 127] on input "Bank reference" at bounding box center [485, 114] width 371 height 38
type input "*"
type input "**********"
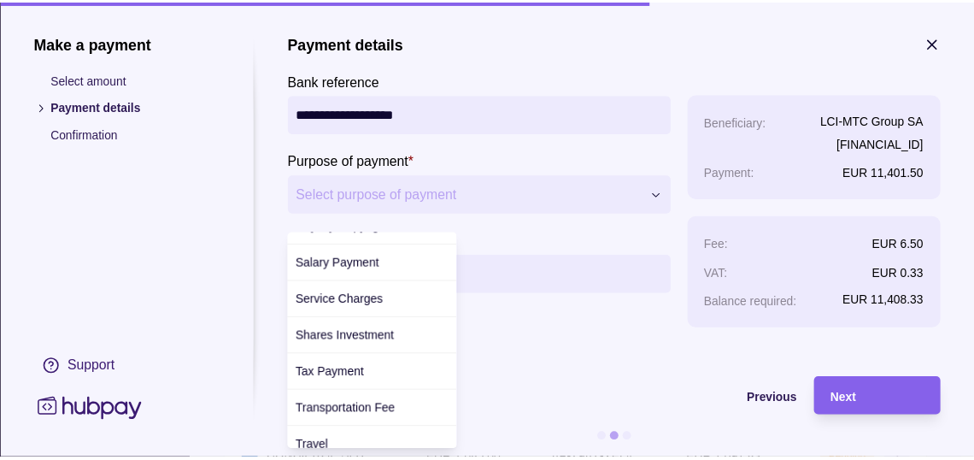
scroll to position [807, 0]
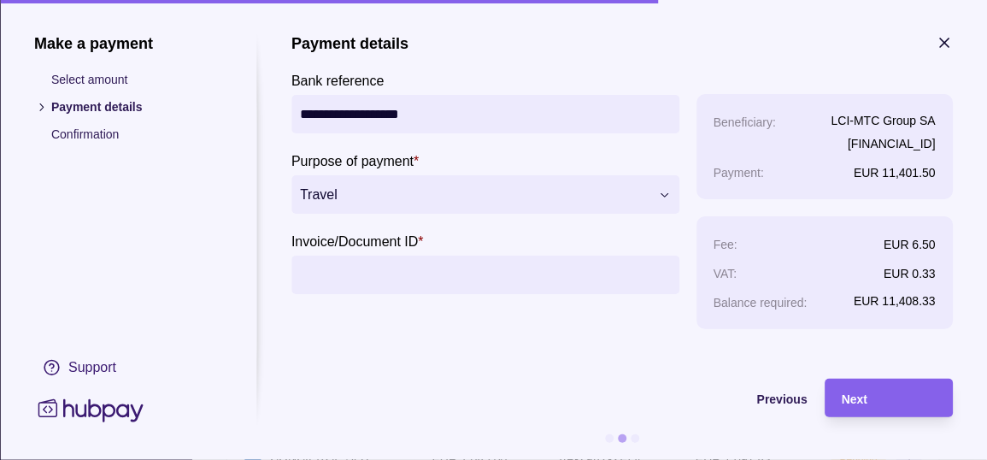
click at [400, 249] on p "Invoice/Document ID" at bounding box center [354, 241] width 127 height 15
click at [400, 262] on input "Invoice/Document ID *" at bounding box center [485, 275] width 371 height 38
type input "**********"
click at [905, 396] on div "Next" at bounding box center [889, 398] width 94 height 21
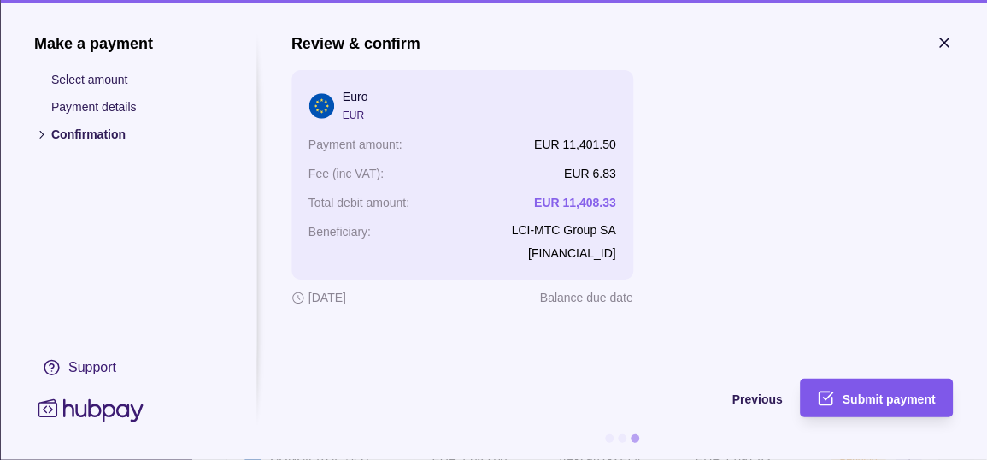
click at [870, 401] on span "Submit payment" at bounding box center [889, 399] width 93 height 14
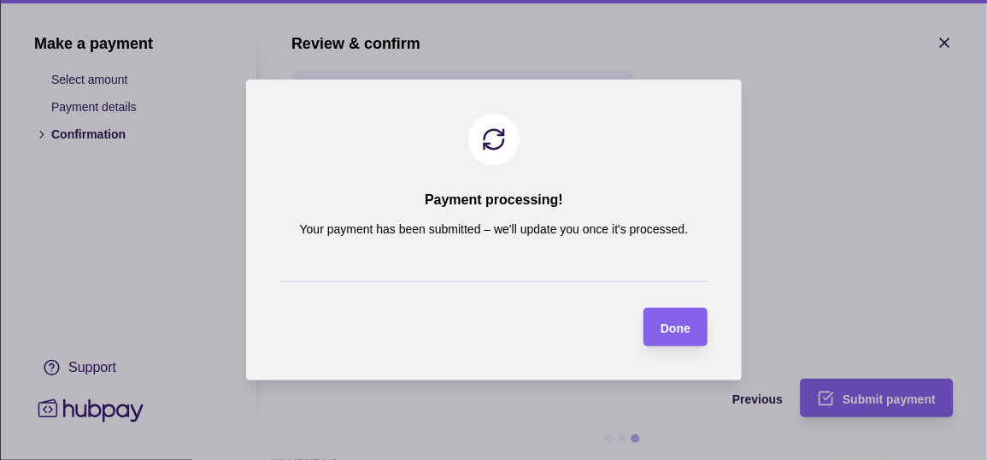
click at [681, 338] on div "Done" at bounding box center [676, 327] width 30 height 21
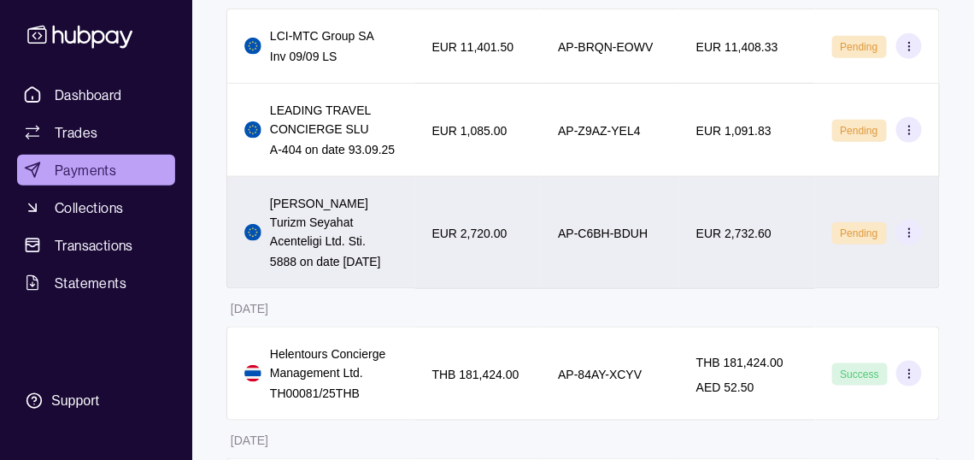
scroll to position [427, 0]
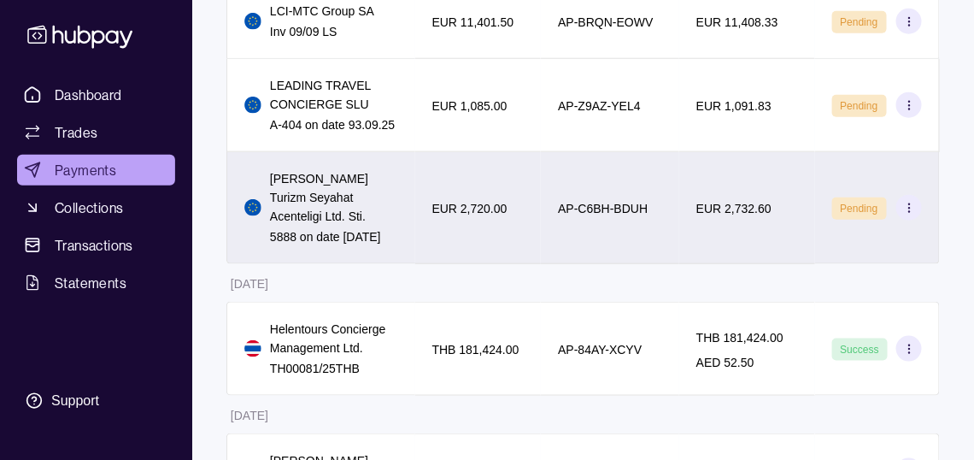
click at [907, 215] on icon at bounding box center [909, 208] width 13 height 13
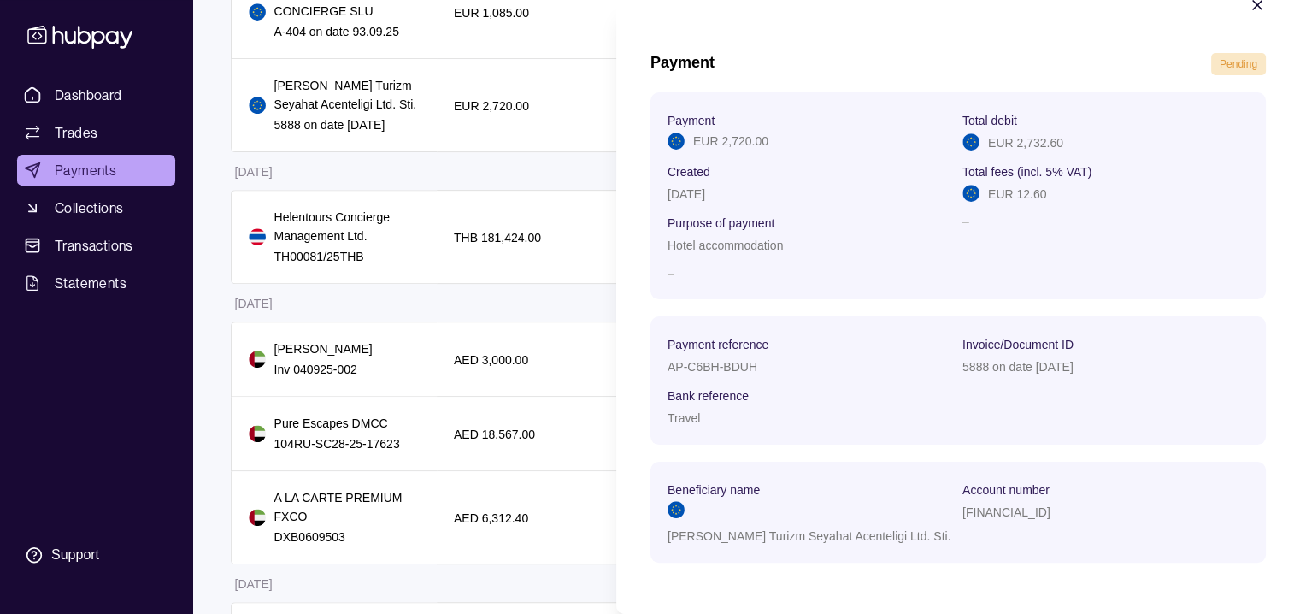
scroll to position [78, 0]
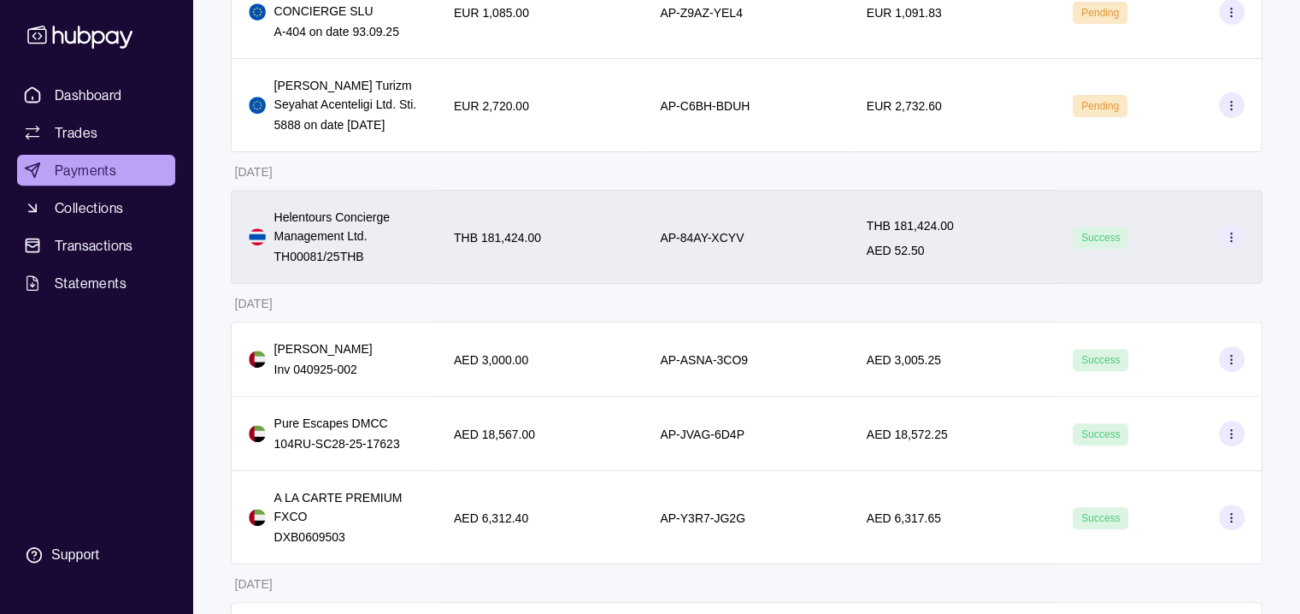
drag, startPoint x: 972, startPoint y: 1, endPoint x: 550, endPoint y: 233, distance: 482.0
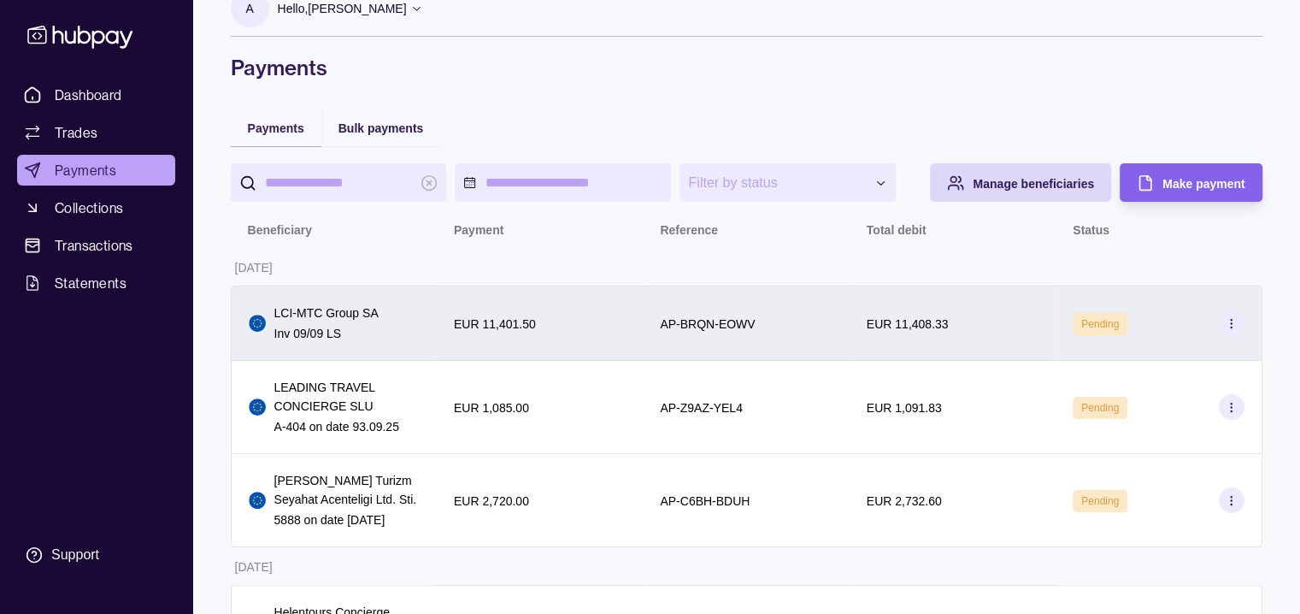
scroll to position [0, 0]
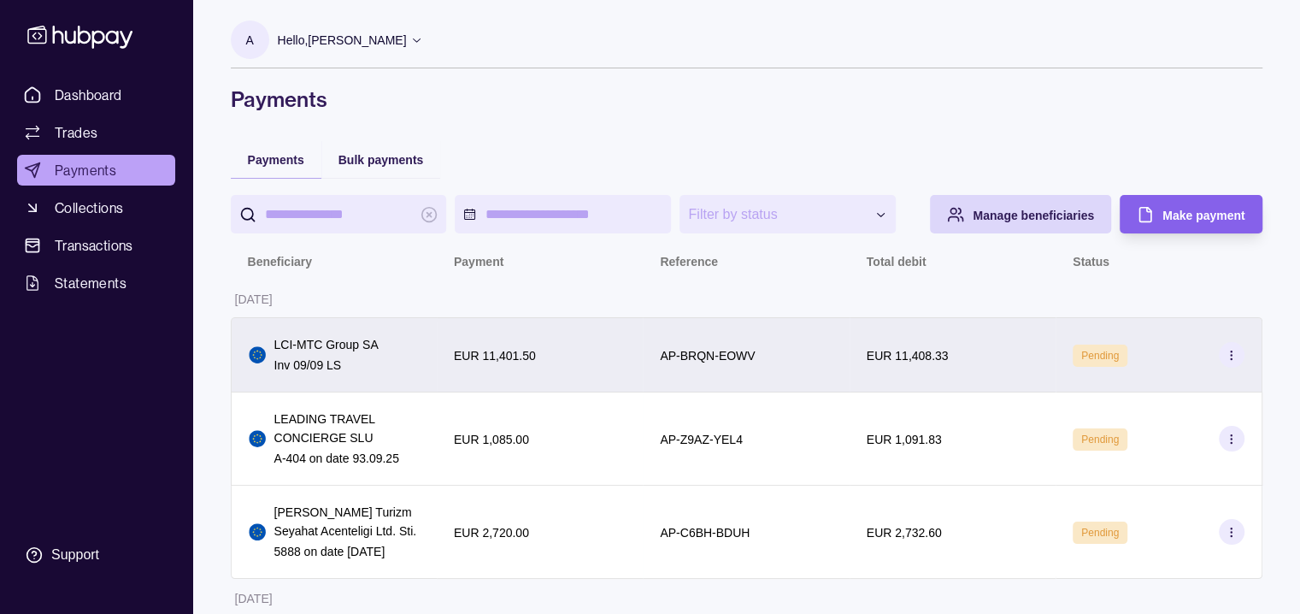
click at [974, 368] on div "Pending" at bounding box center [1158, 355] width 171 height 26
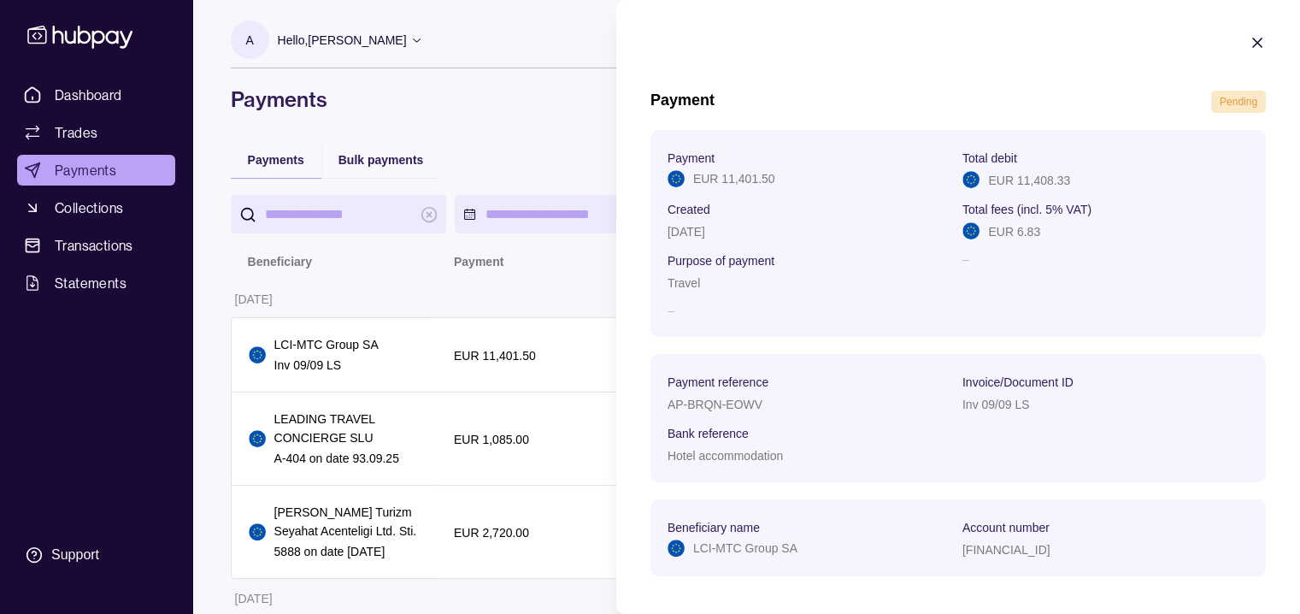
scroll to position [78, 0]
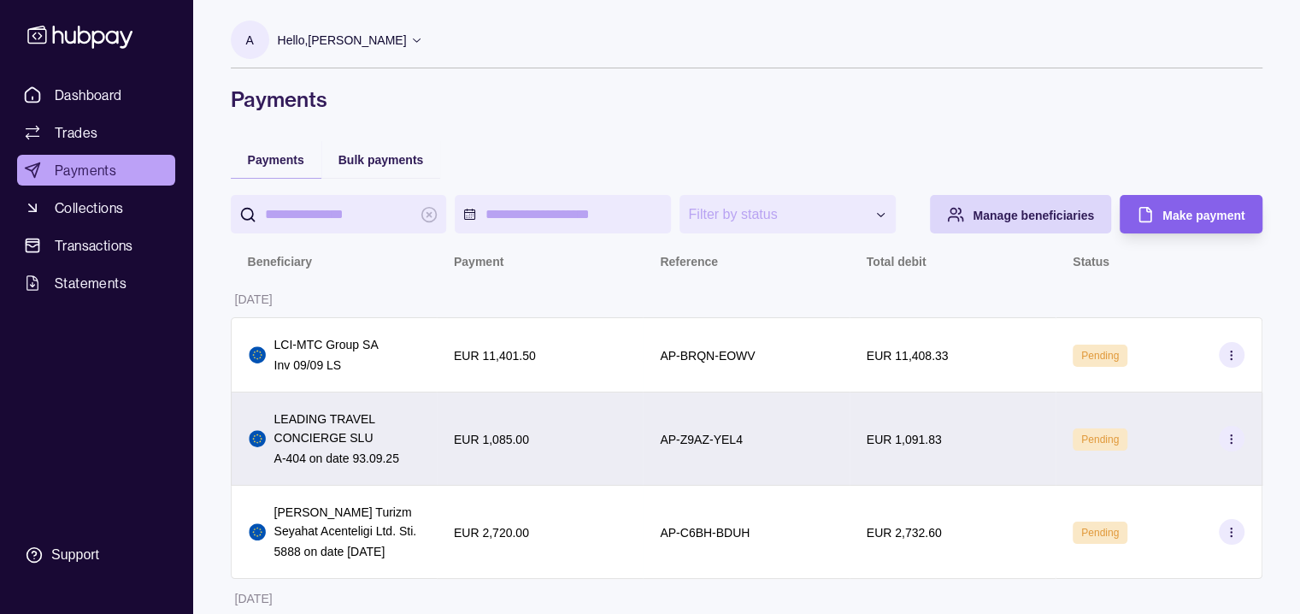
click at [974, 451] on section at bounding box center [1232, 439] width 26 height 26
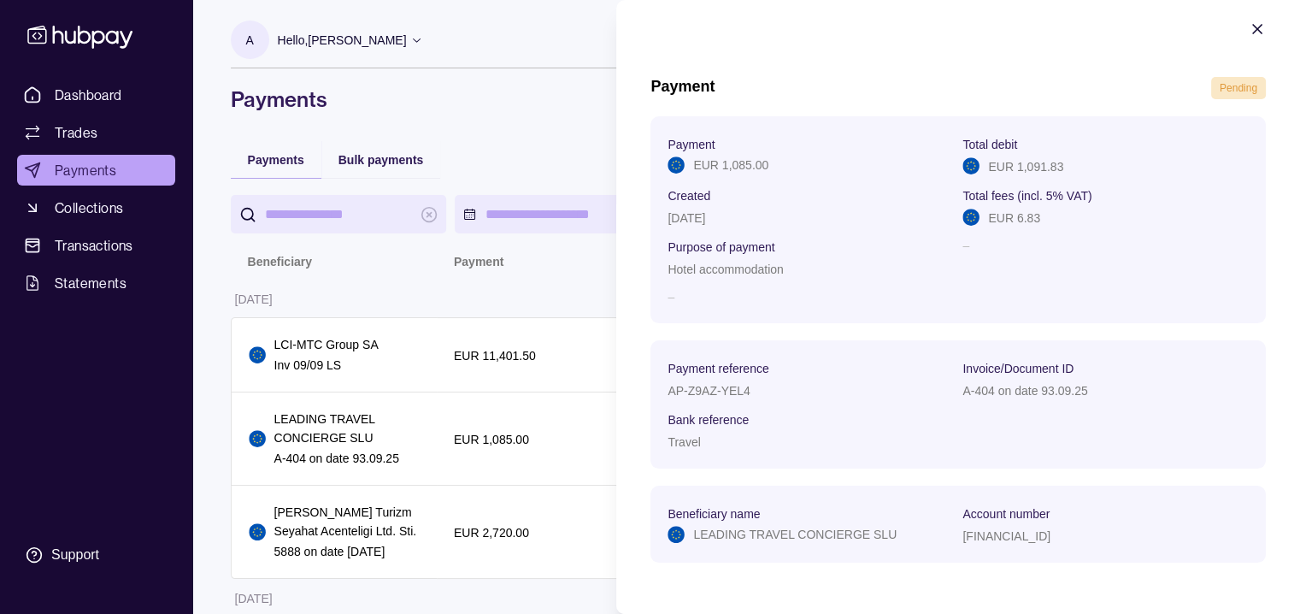
scroll to position [0, 0]
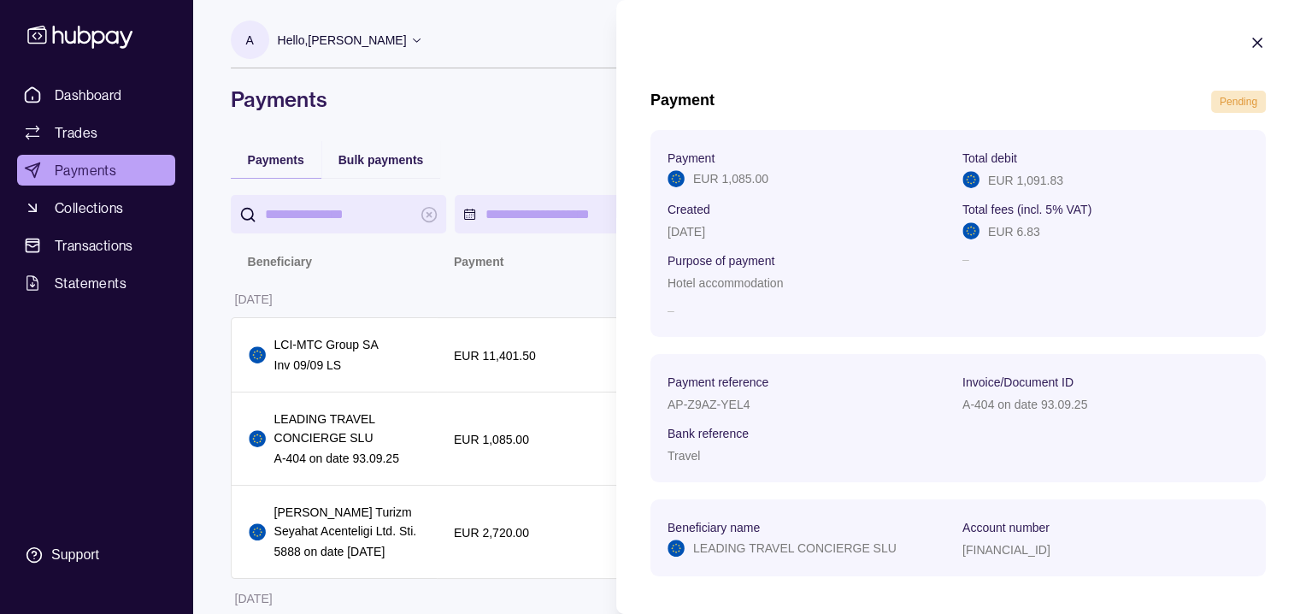
click at [974, 42] on icon "button" at bounding box center [1257, 42] width 17 height 17
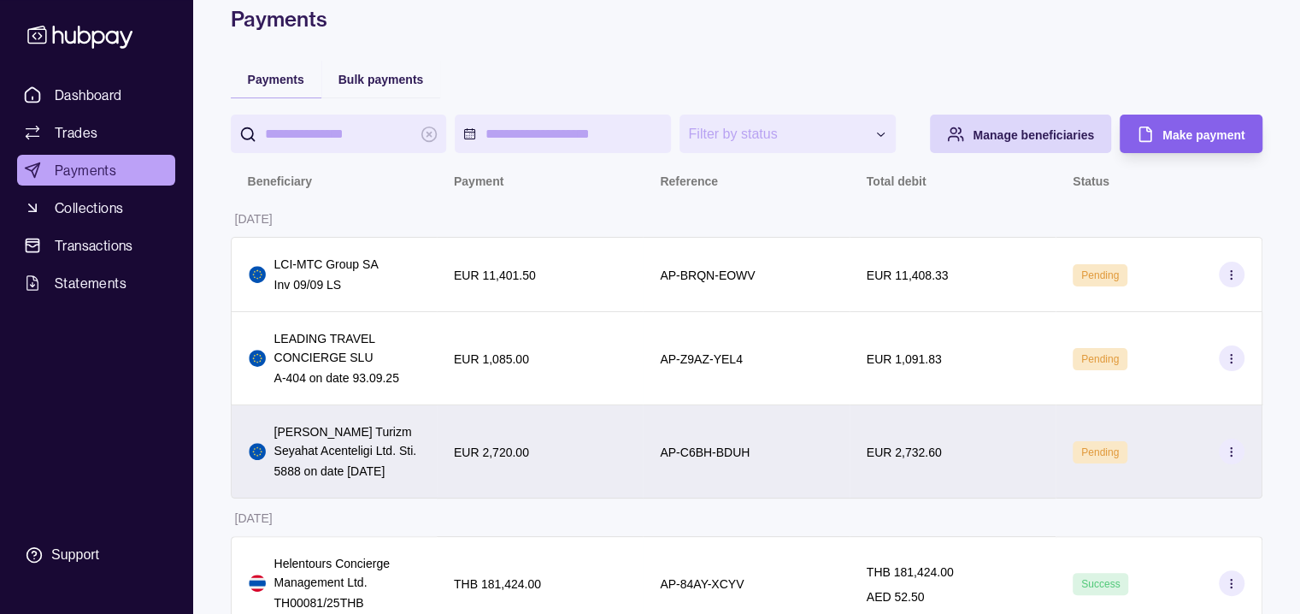
scroll to position [114, 0]
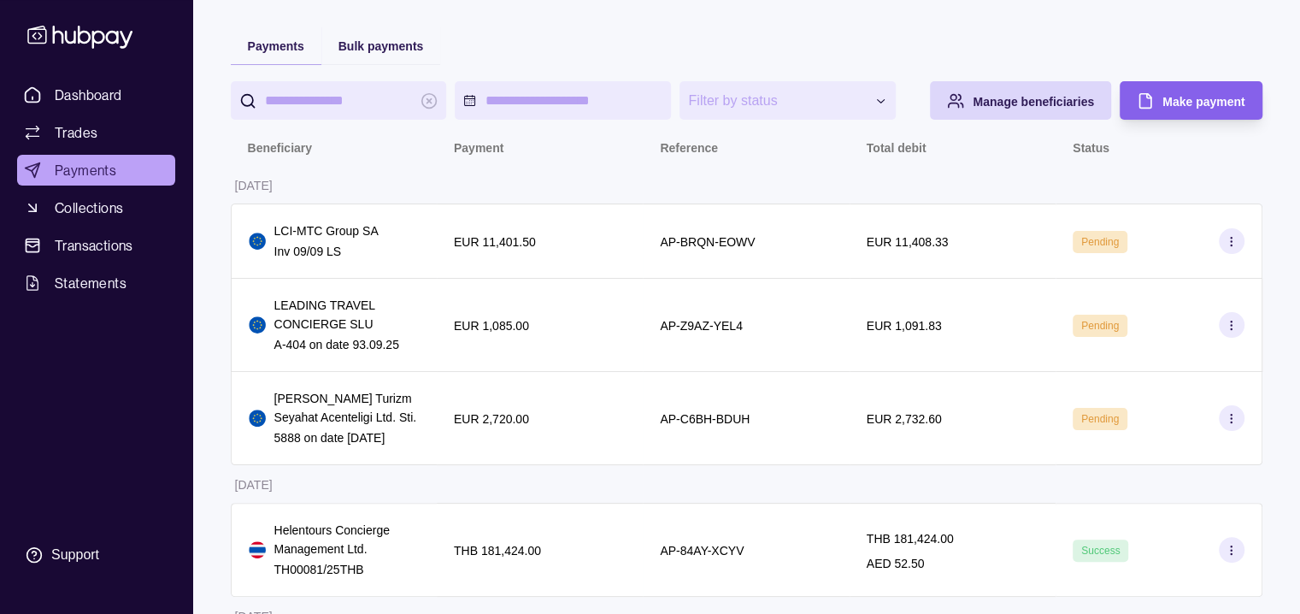
click at [974, 425] on icon at bounding box center [1231, 418] width 13 height 13
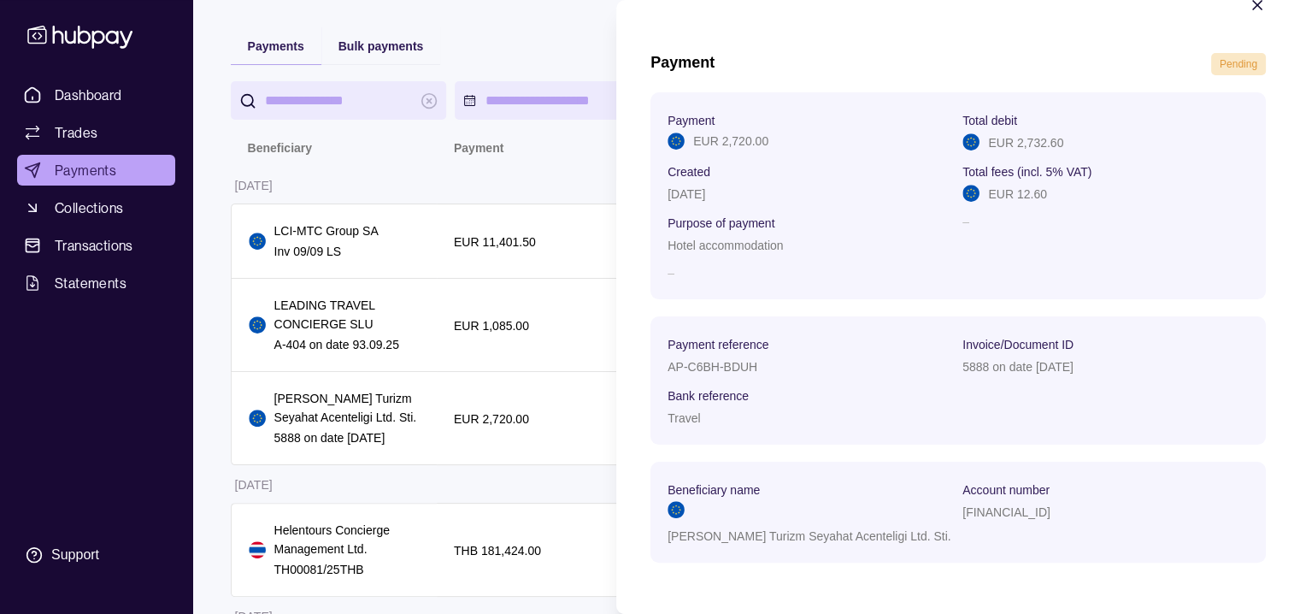
scroll to position [0, 0]
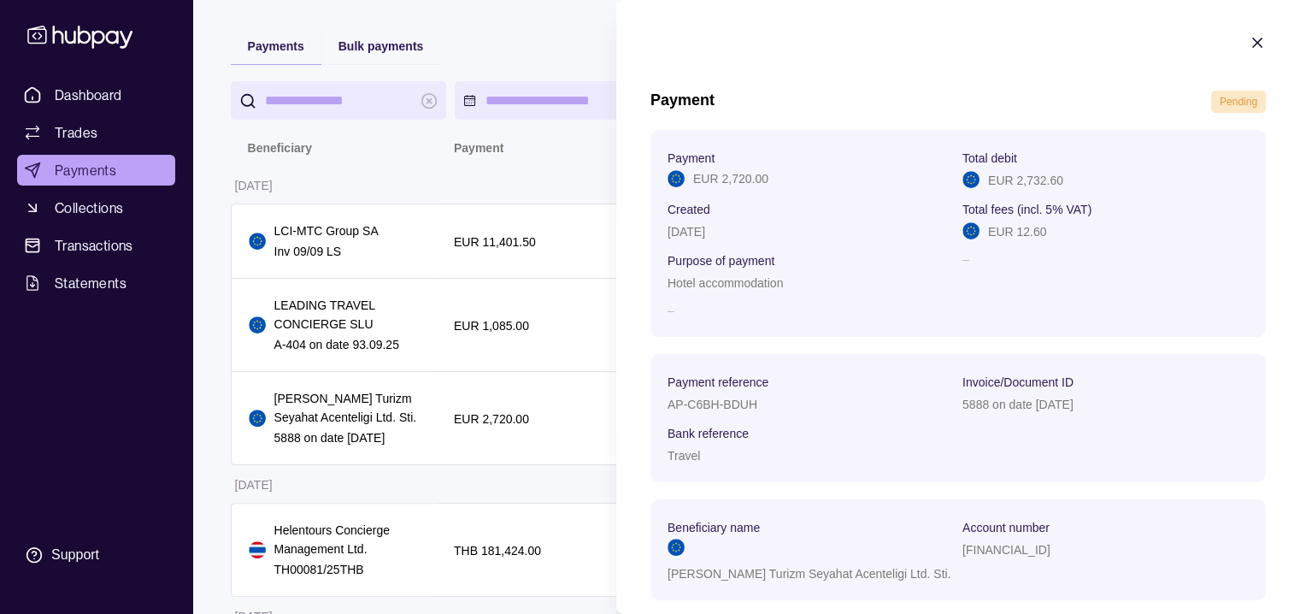
click at [974, 43] on icon "button" at bounding box center [1257, 42] width 17 height 17
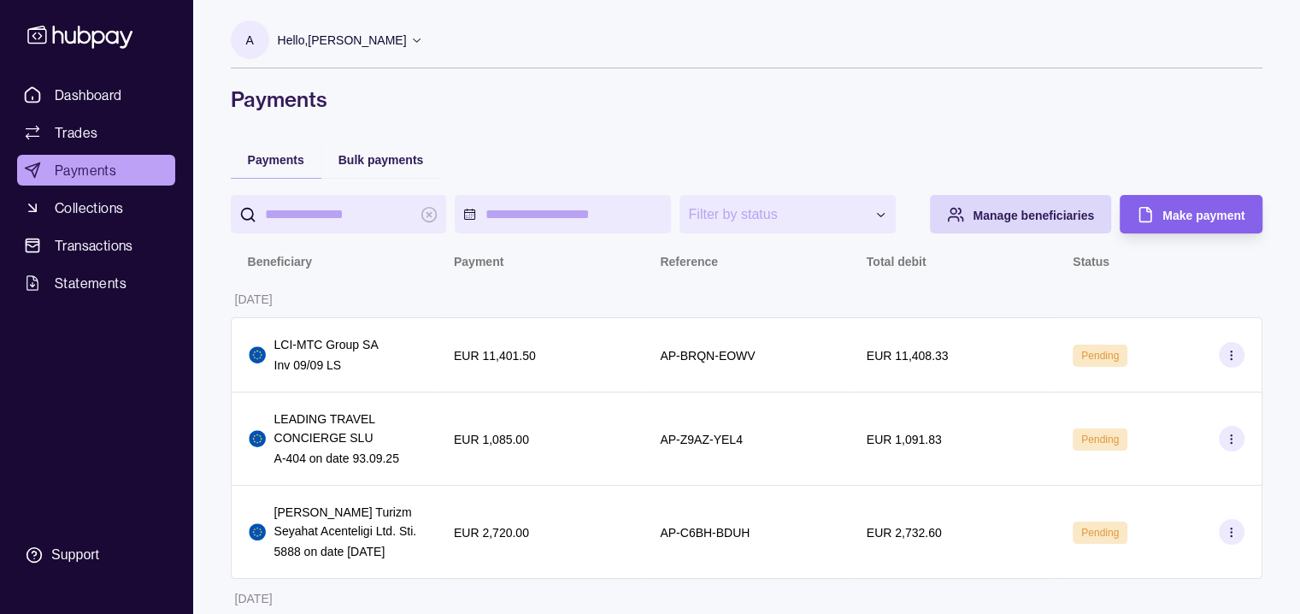
click at [407, 37] on p "Hello, [PERSON_NAME]" at bounding box center [342, 40] width 129 height 19
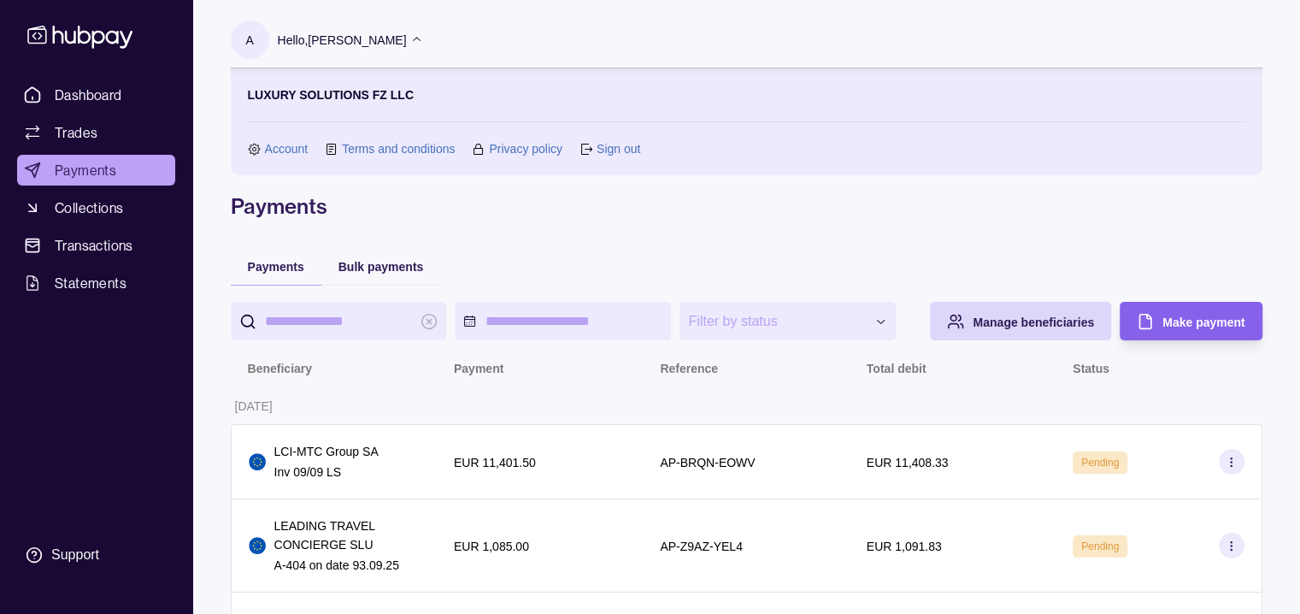
click at [423, 42] on icon at bounding box center [416, 39] width 13 height 13
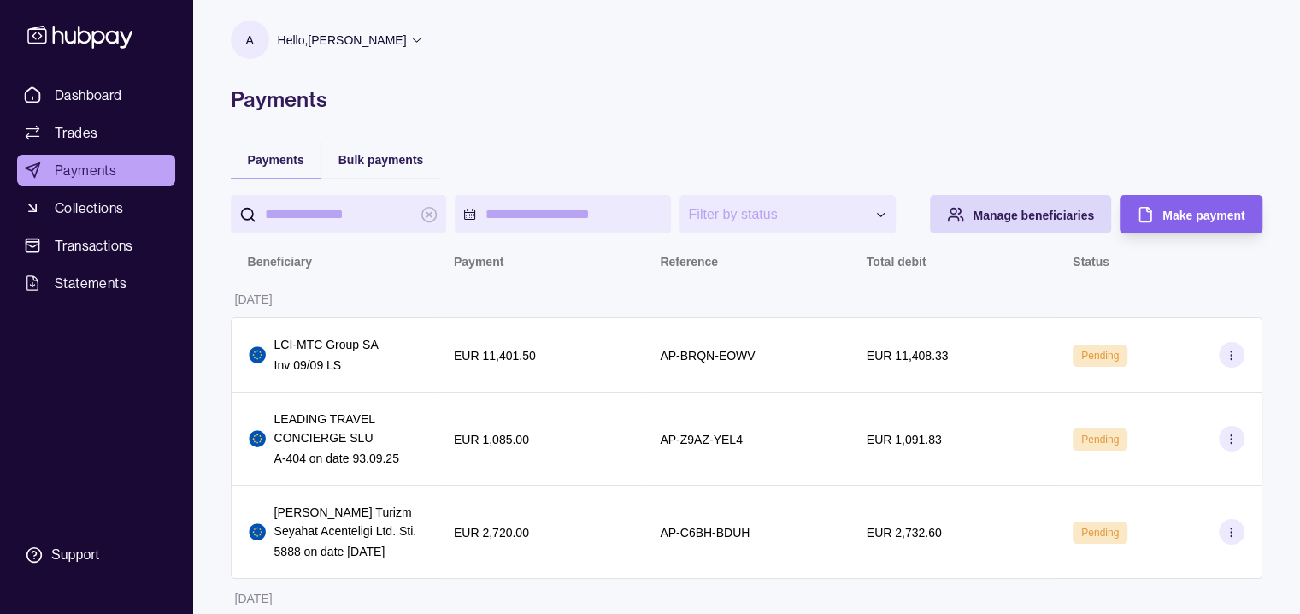
click at [423, 42] on icon at bounding box center [416, 39] width 13 height 13
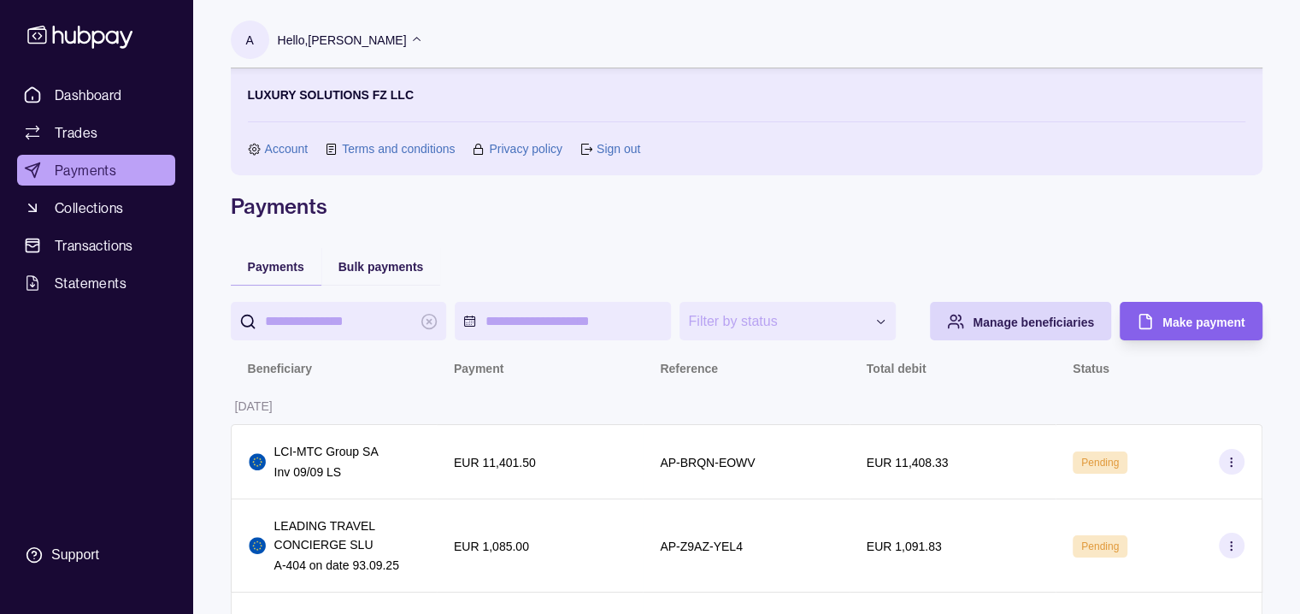
click at [613, 150] on link "Sign out" at bounding box center [619, 148] width 44 height 19
